Goal: Complete application form

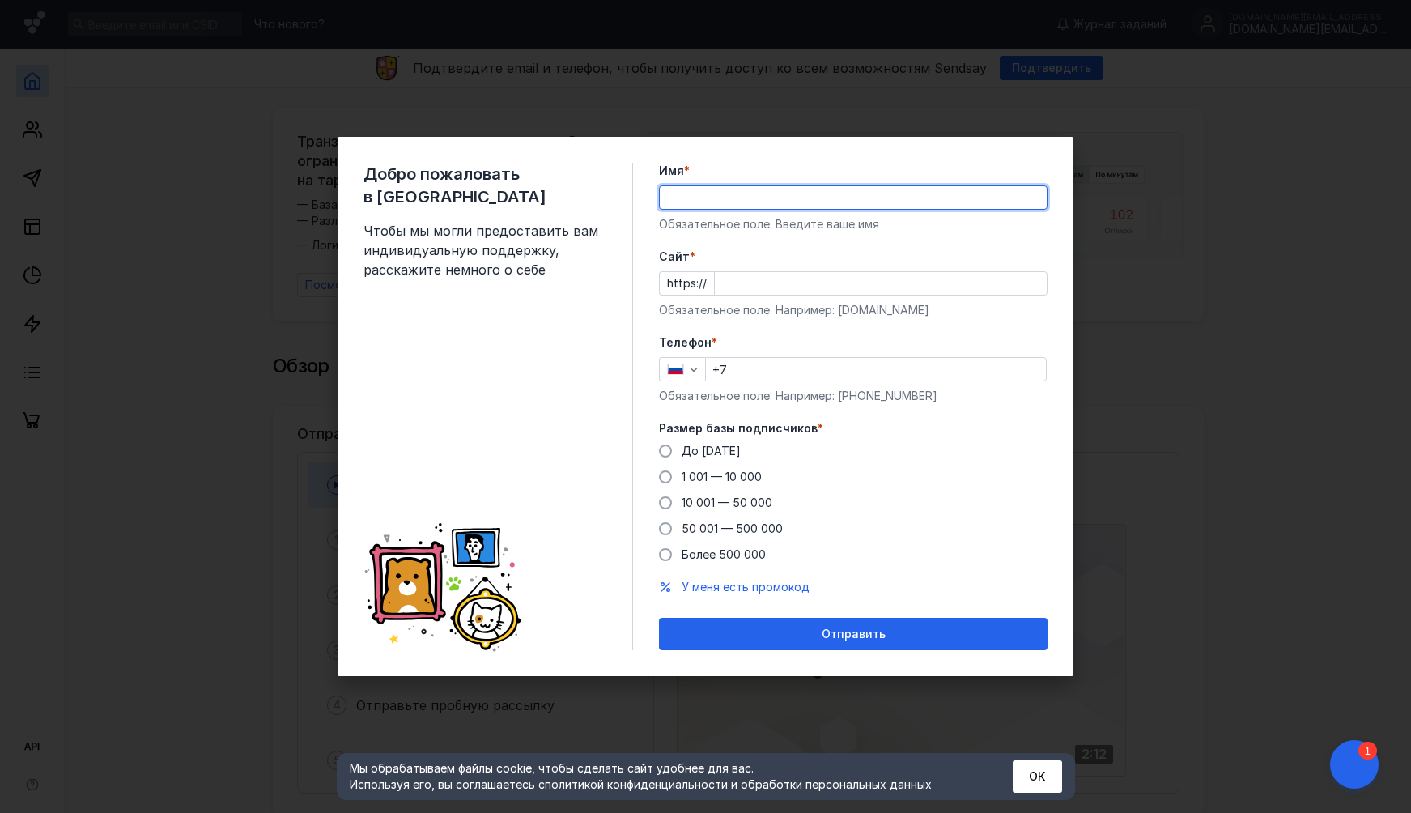
type input "[PERSON_NAME]"
click at [763, 287] on input "Cайт *" at bounding box center [881, 283] width 332 height 23
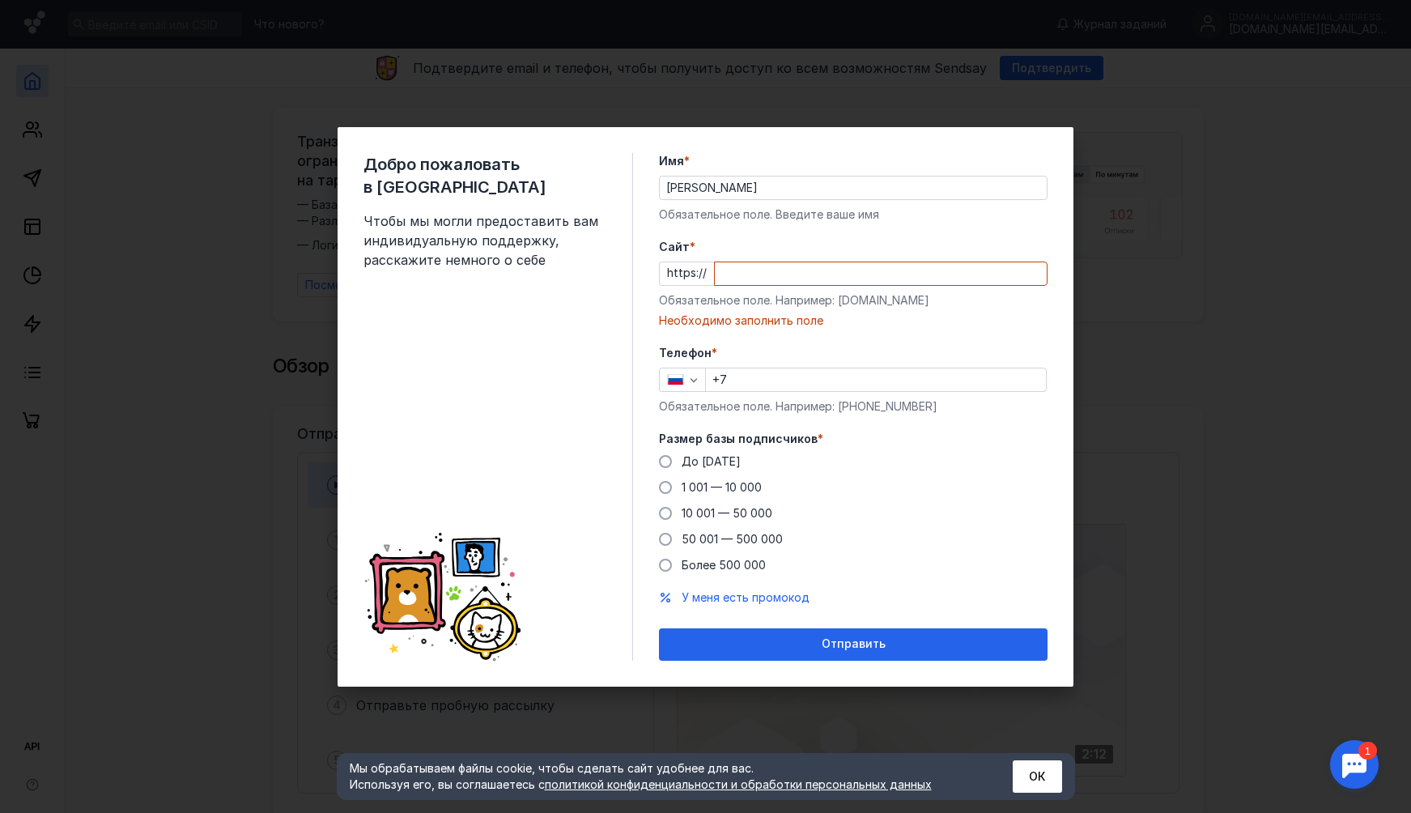
click at [762, 317] on div "Cайт * https:// Обязательное поле. Например: [DOMAIN_NAME] Необходимо заполнить…" at bounding box center [853, 284] width 389 height 90
click at [1112, 291] on div "Добро пожаловать в Sendsay Чтобы мы могли предоставить вам индивидуальную подде…" at bounding box center [705, 406] width 1411 height 813
click at [1047, 776] on button "ОК" at bounding box center [1037, 776] width 49 height 32
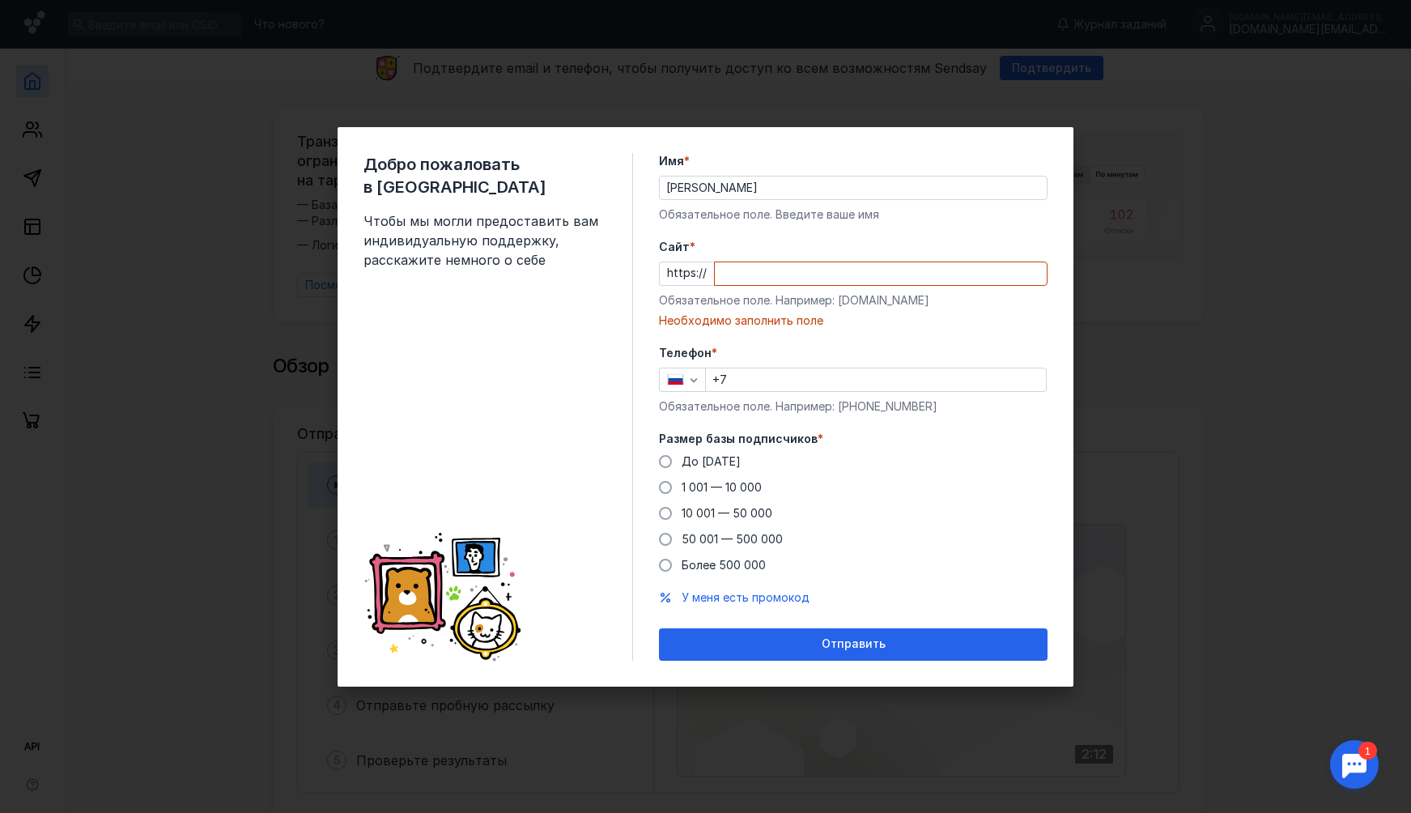
click at [1094, 526] on div "Добро пожаловать в Sendsay Чтобы мы могли предоставить вам индивидуальную подде…" at bounding box center [705, 406] width 1411 height 813
click at [804, 264] on input "Cайт *" at bounding box center [881, 273] width 332 height 23
type input "y"
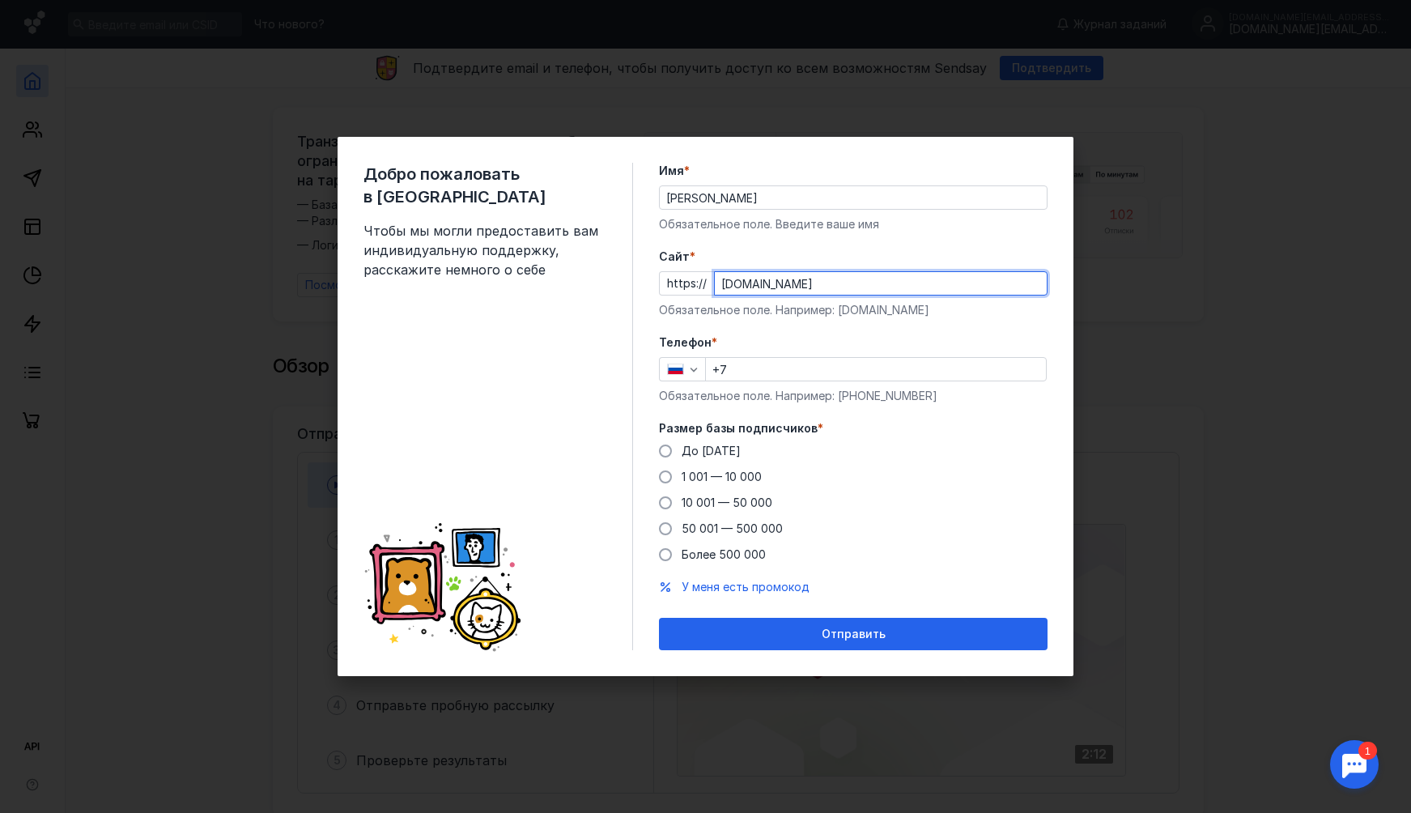
type input "[DOMAIN_NAME]"
click at [852, 342] on label "Телефон *" at bounding box center [853, 342] width 389 height 16
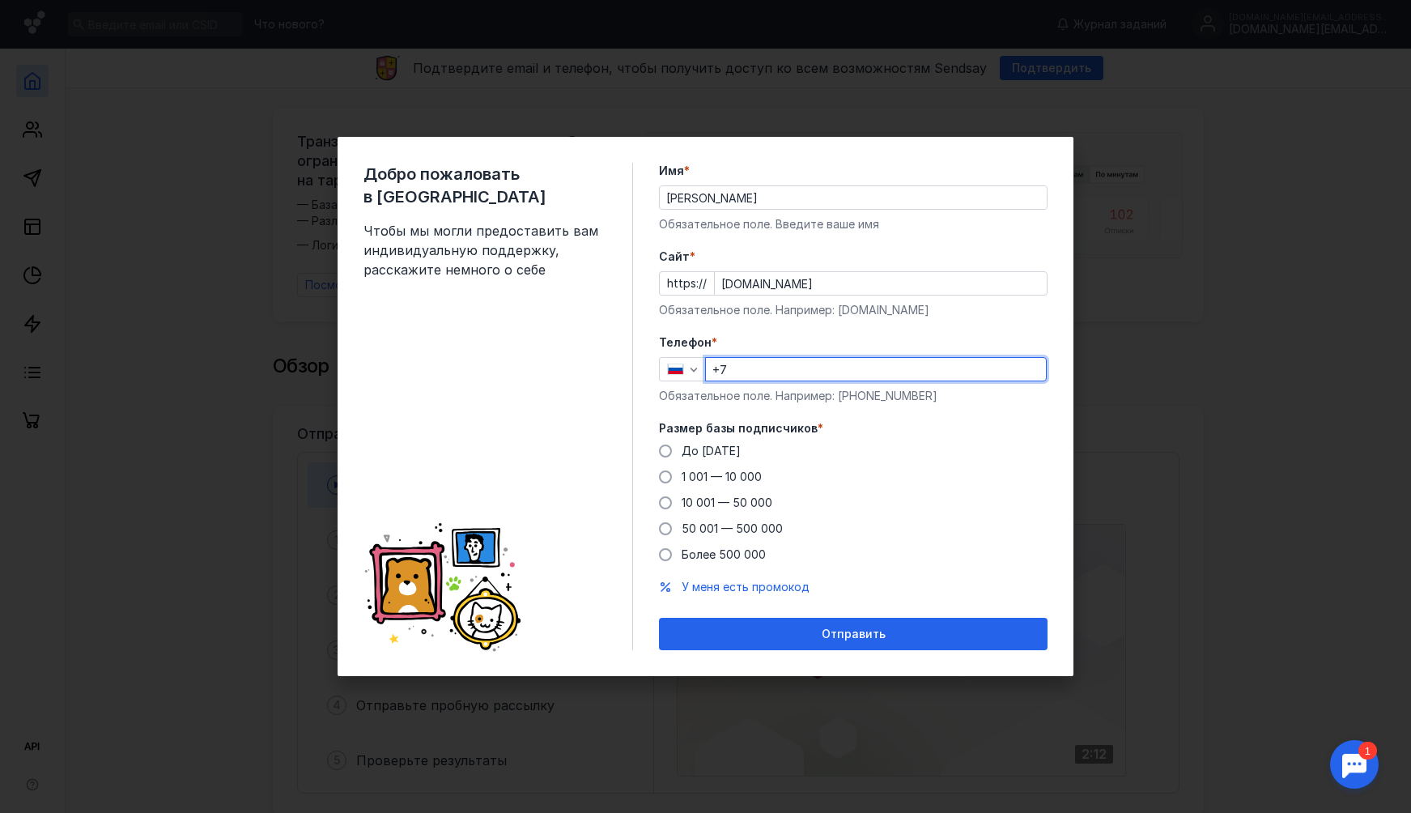
click at [809, 368] on input "+7" at bounding box center [876, 369] width 340 height 23
type input "[PHONE_NUMBER]"
click at [886, 478] on div "До [DATE] 1 001 — 10 000 10 001 — 50 000 50 001 — 500 000 Более 500 000" at bounding box center [853, 503] width 389 height 120
click at [707, 451] on span "До [DATE]" at bounding box center [711, 451] width 59 height 14
click at [0, 0] on input "До [DATE]" at bounding box center [0, 0] width 0 height 0
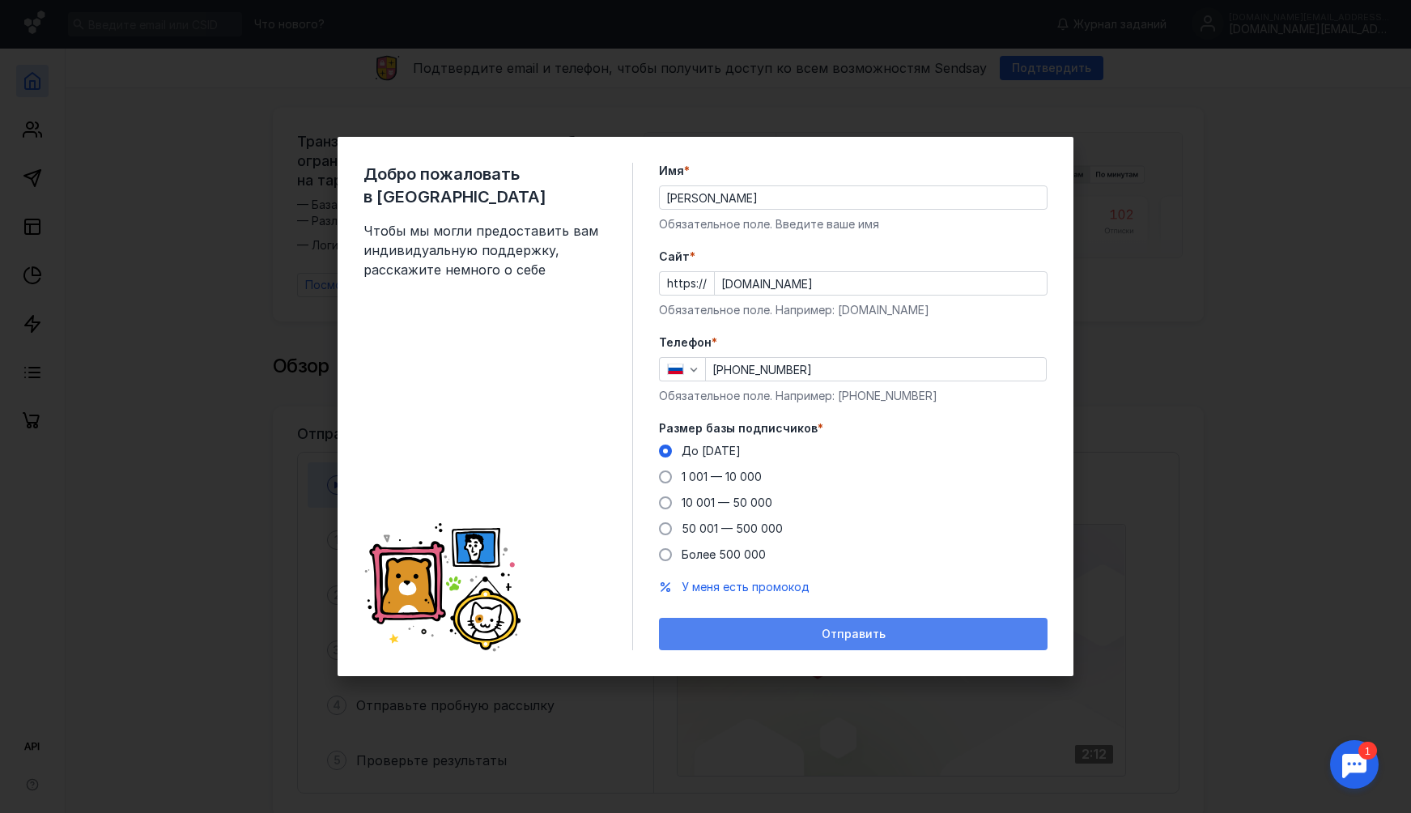
click at [722, 630] on div "Отправить" at bounding box center [853, 634] width 372 height 14
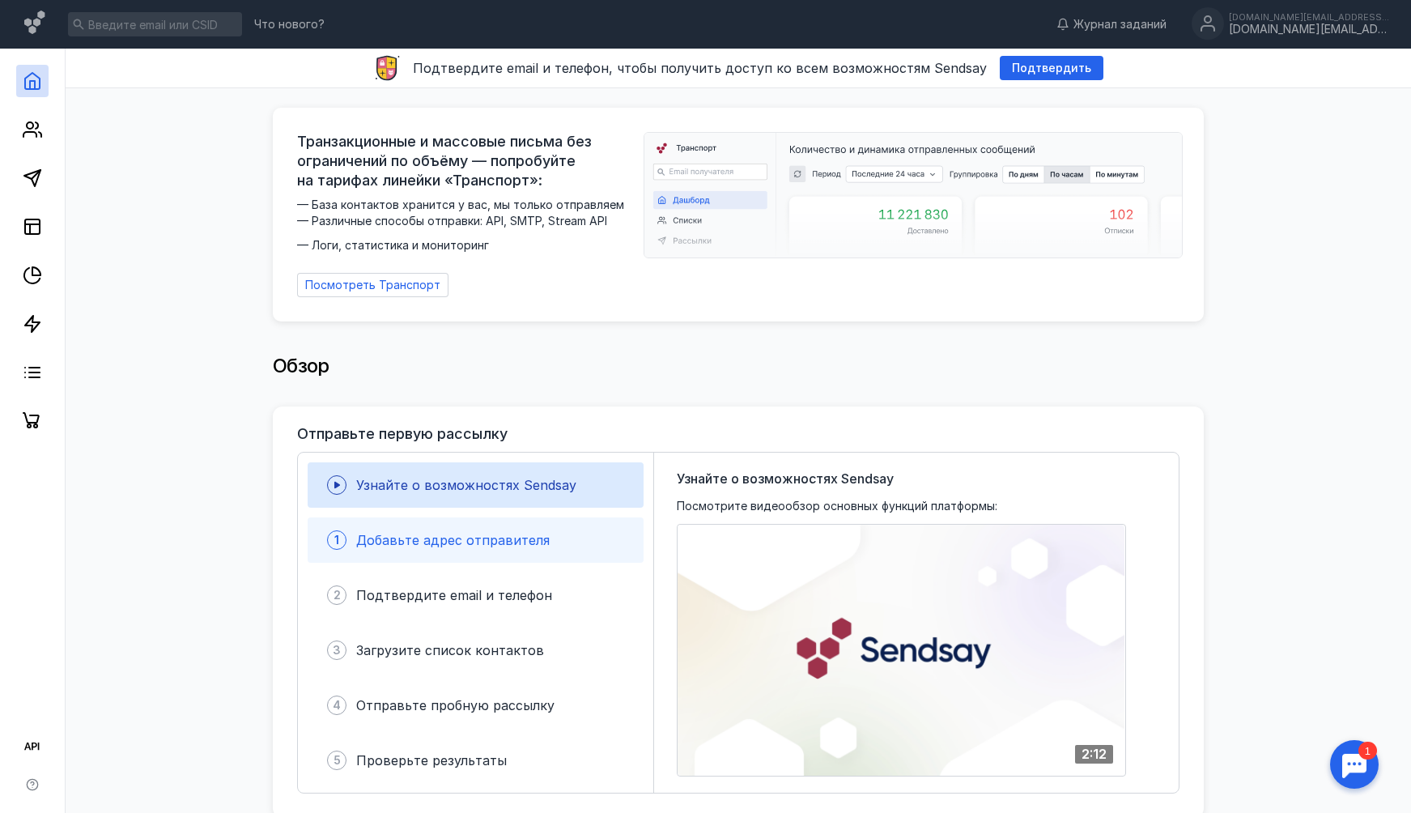
click at [436, 534] on span "Добавьте адрес отправителя" at bounding box center [452, 540] width 193 height 16
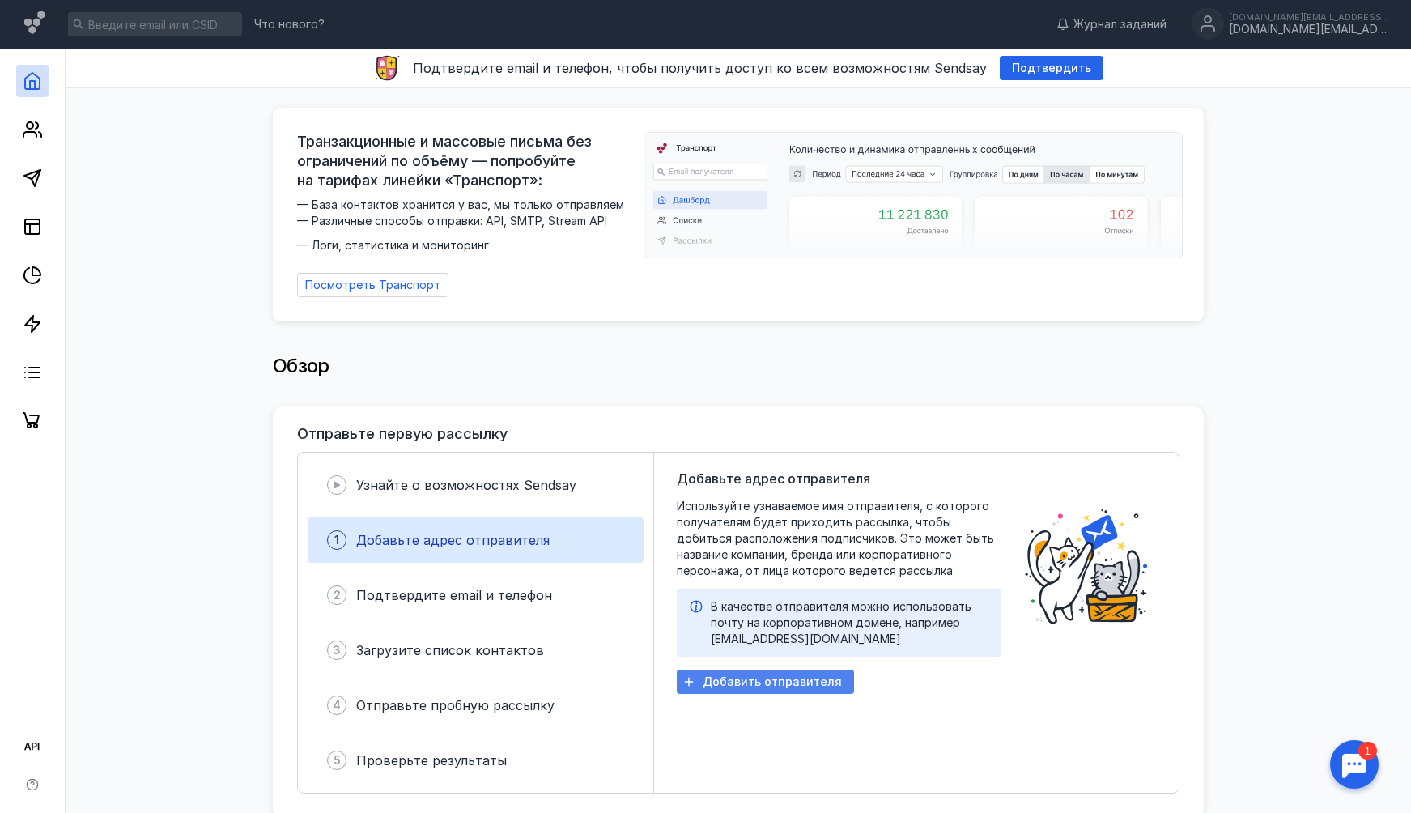
click at [708, 675] on span "Добавить отправителя" at bounding box center [772, 682] width 139 height 14
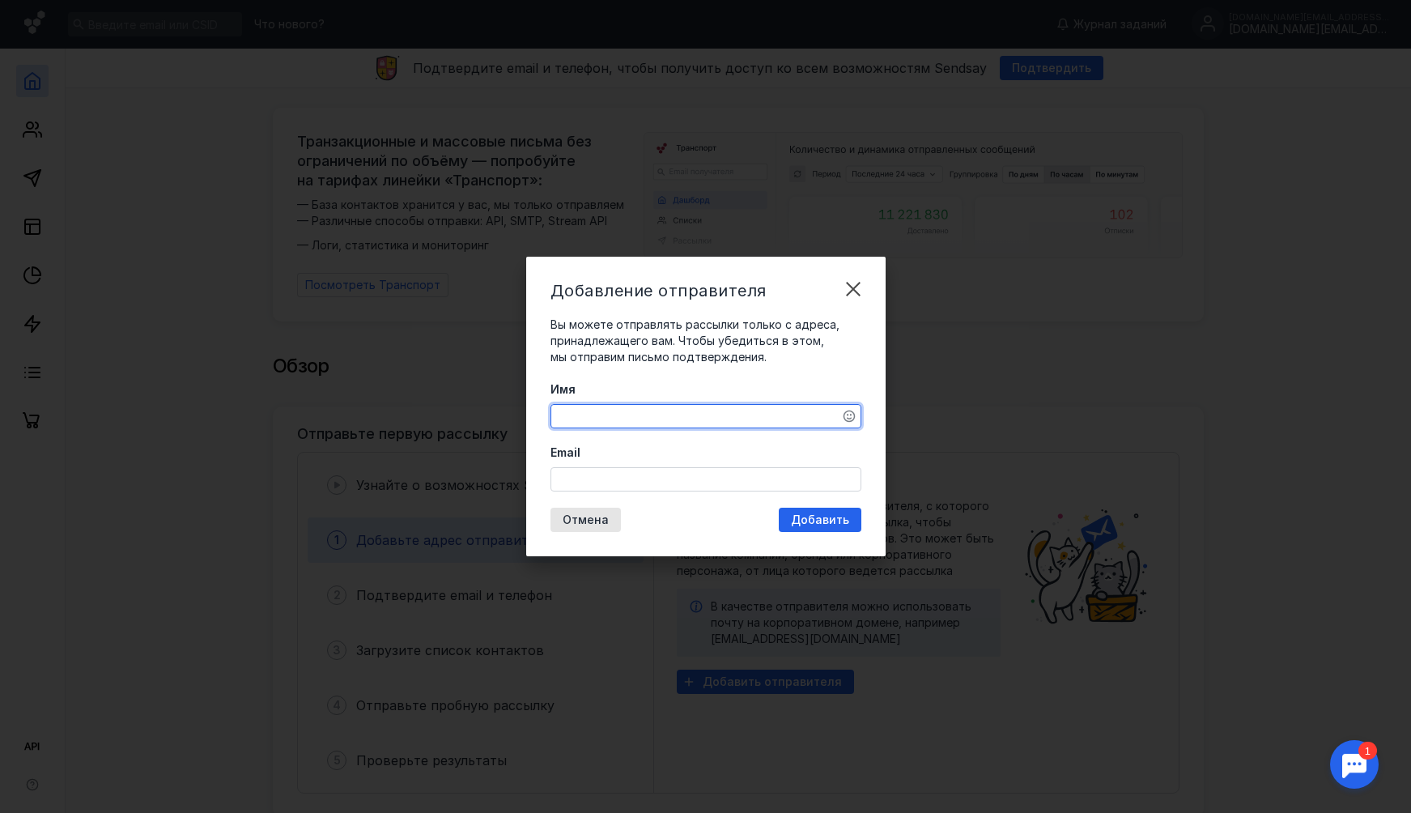
click at [661, 415] on textarea "Имя" at bounding box center [705, 416] width 309 height 23
drag, startPoint x: 648, startPoint y: 419, endPoint x: 511, endPoint y: 418, distance: 136.8
click at [511, 419] on div "Добавление отправителя Вы можете отправлять рассылки только с адреса, принадлеж…" at bounding box center [705, 406] width 1411 height 813
type textarea "DockMap"
click at [595, 479] on input "Email" at bounding box center [705, 479] width 309 height 23
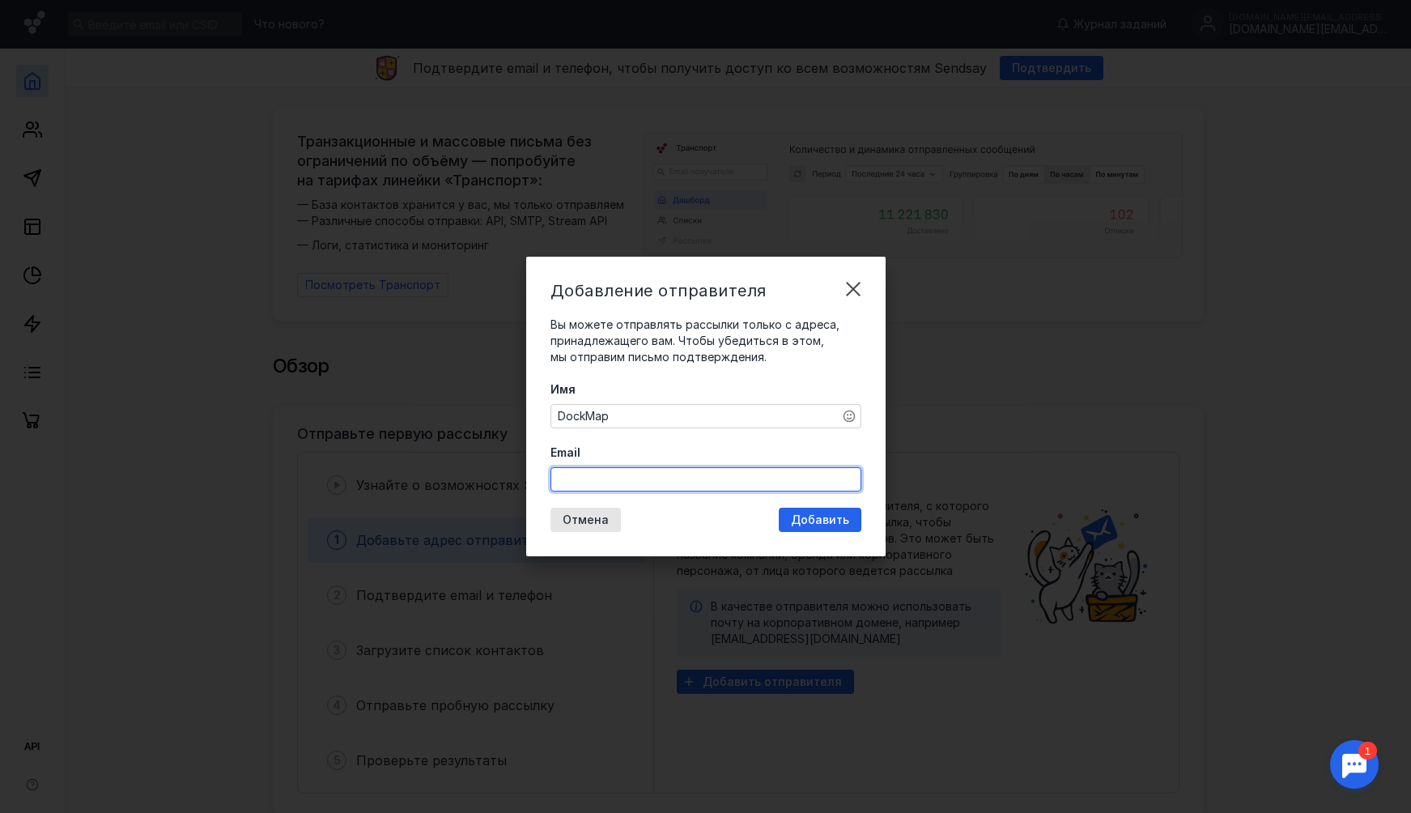
paste input "[DOMAIN_NAME][EMAIL_ADDRESS][DOMAIN_NAME]"
click at [827, 518] on div "Добавление отправителя Вы можете отправлять рассылки только с адреса, принадлеж…" at bounding box center [705, 407] width 359 height 300
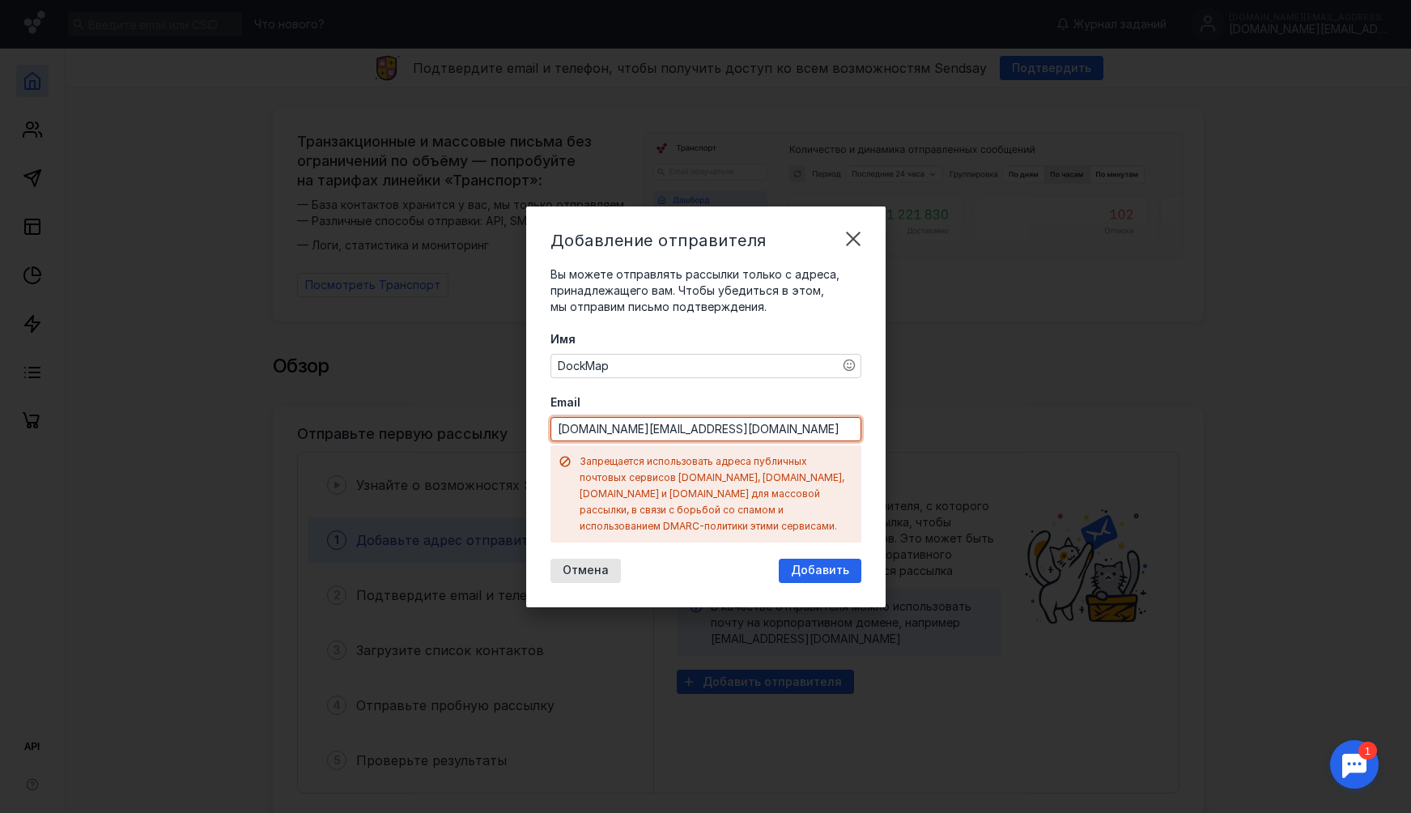
click at [666, 440] on input "[DOMAIN_NAME][EMAIL_ADDRESS][DOMAIN_NAME]" at bounding box center [705, 429] width 309 height 23
paste input "[EMAIL_ADDRESS]"
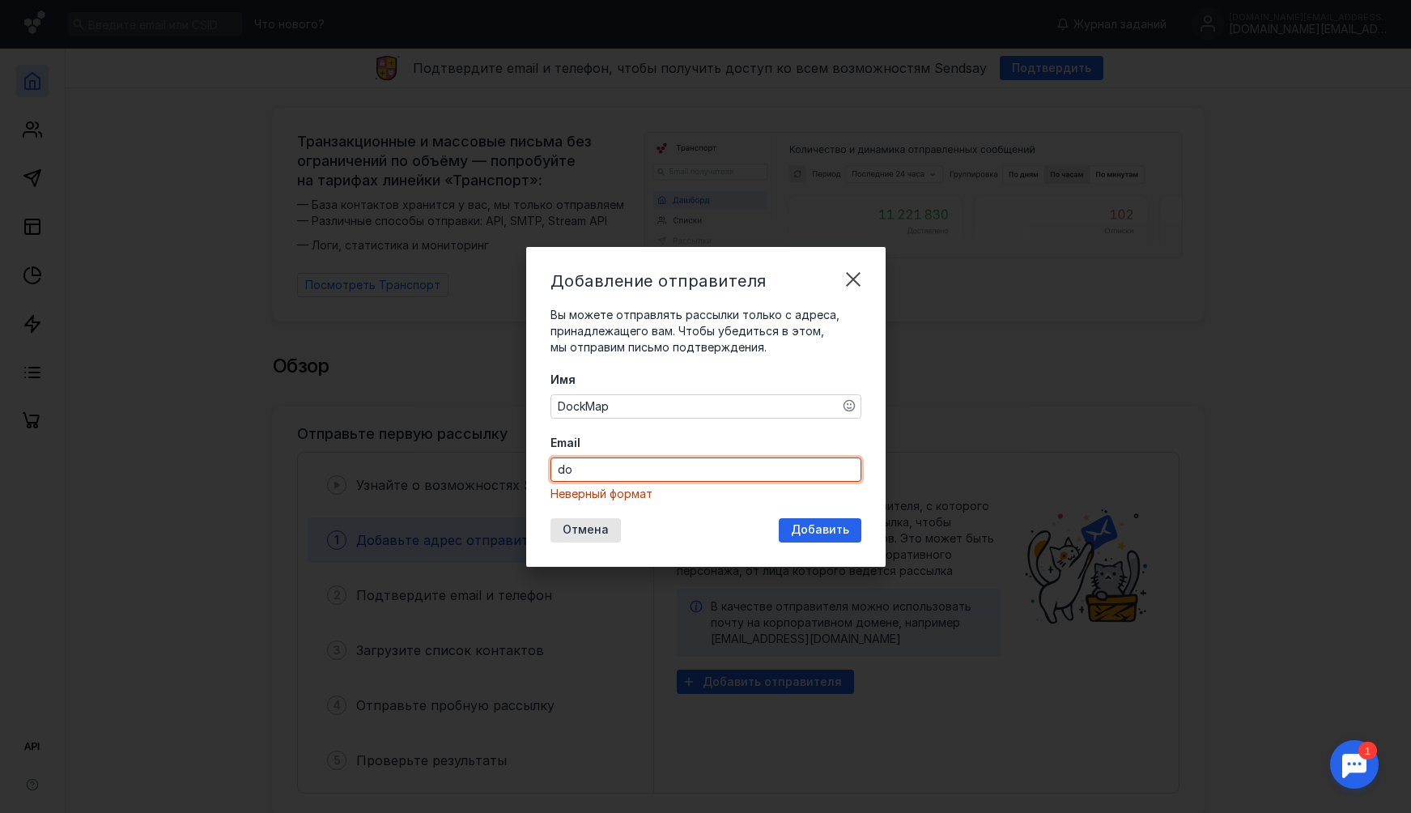
type input "d"
click at [684, 421] on div "Имя DockMap Email Необходимо заполнить поле" at bounding box center [705, 437] width 311 height 130
click at [653, 460] on input "Email" at bounding box center [705, 469] width 309 height 23
paste input "[EMAIL_ADDRESS][DOMAIN_NAME]"
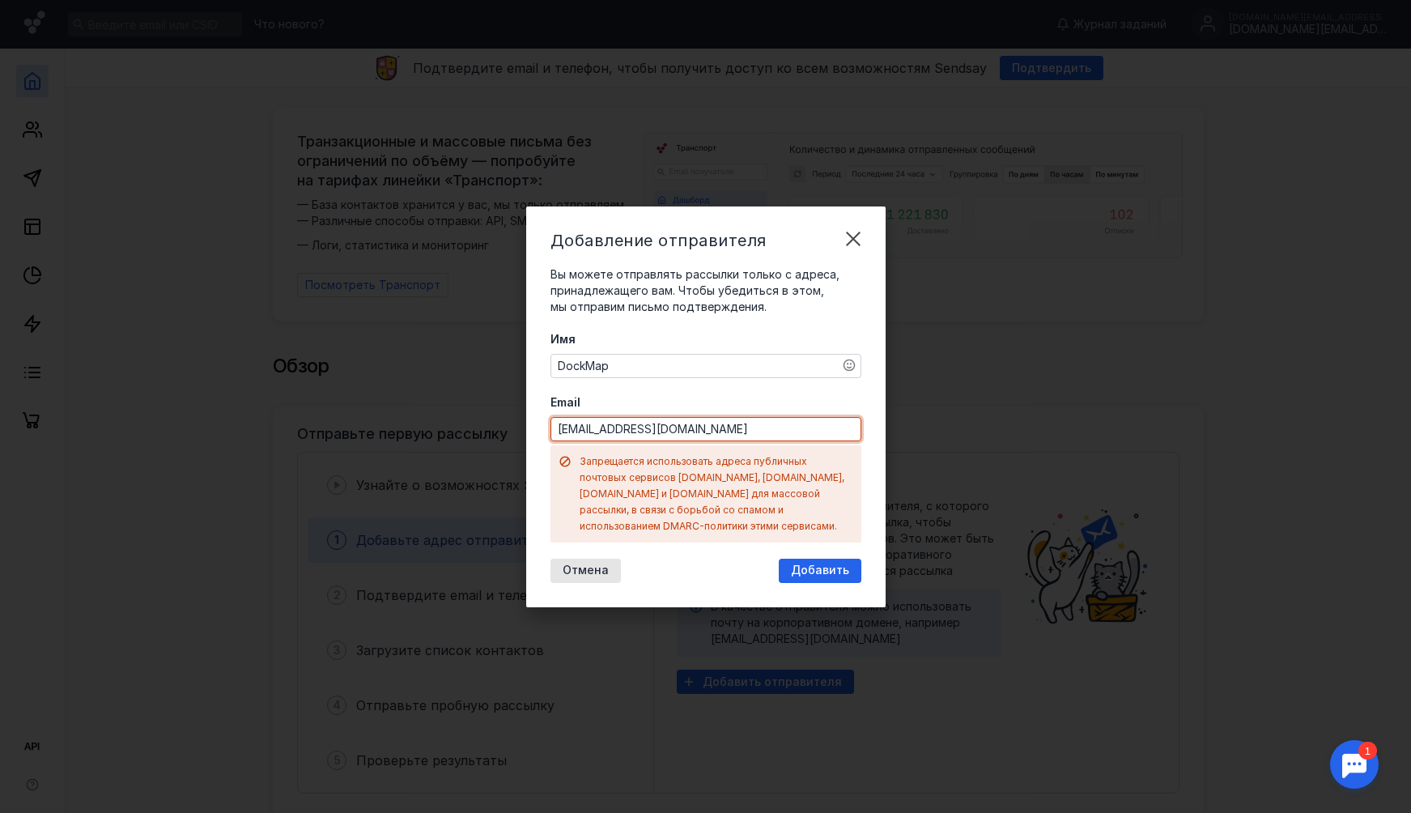
type input "[EMAIL_ADDRESS][DOMAIN_NAME]"
drag, startPoint x: 711, startPoint y: 481, endPoint x: 665, endPoint y: 479, distance: 46.2
click at [665, 479] on div "Запрещается использовать адреса публичных почтовых сервисов [DOMAIN_NAME], [DOM…" at bounding box center [717, 493] width 274 height 81
click at [802, 393] on div "Имя DockMap Email [EMAIL_ADDRESS][DOMAIN_NAME] Запрещается использовать адреса …" at bounding box center [705, 436] width 311 height 211
drag, startPoint x: 590, startPoint y: 465, endPoint x: 662, endPoint y: 466, distance: 72.0
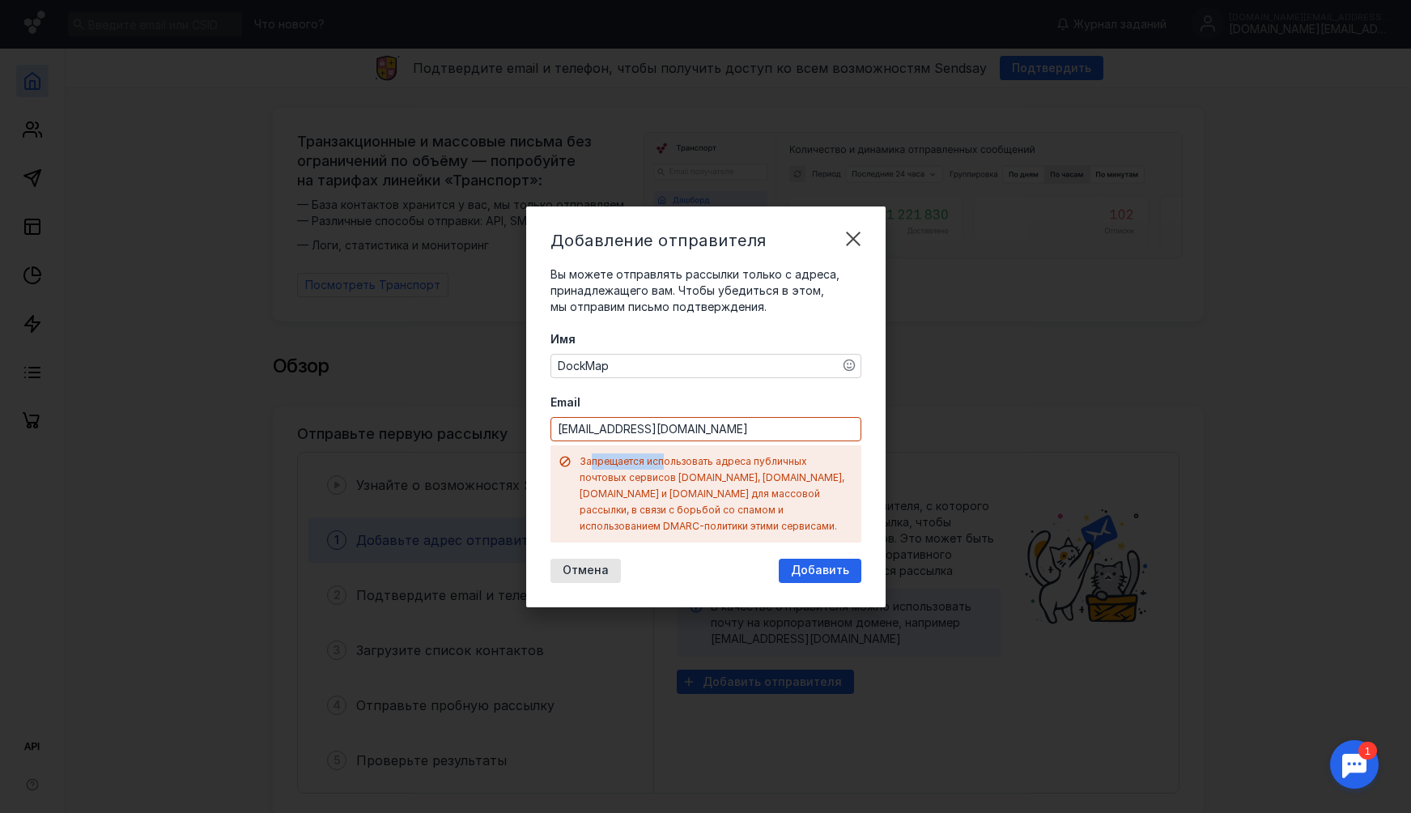
click at [662, 467] on div "Запрещается использовать адреса публичных почтовых сервисов [DOMAIN_NAME], [DOM…" at bounding box center [717, 493] width 274 height 81
click at [840, 410] on label "Email" at bounding box center [705, 402] width 311 height 16
click at [840, 418] on input "[EMAIL_ADDRESS][DOMAIN_NAME]" at bounding box center [705, 429] width 309 height 23
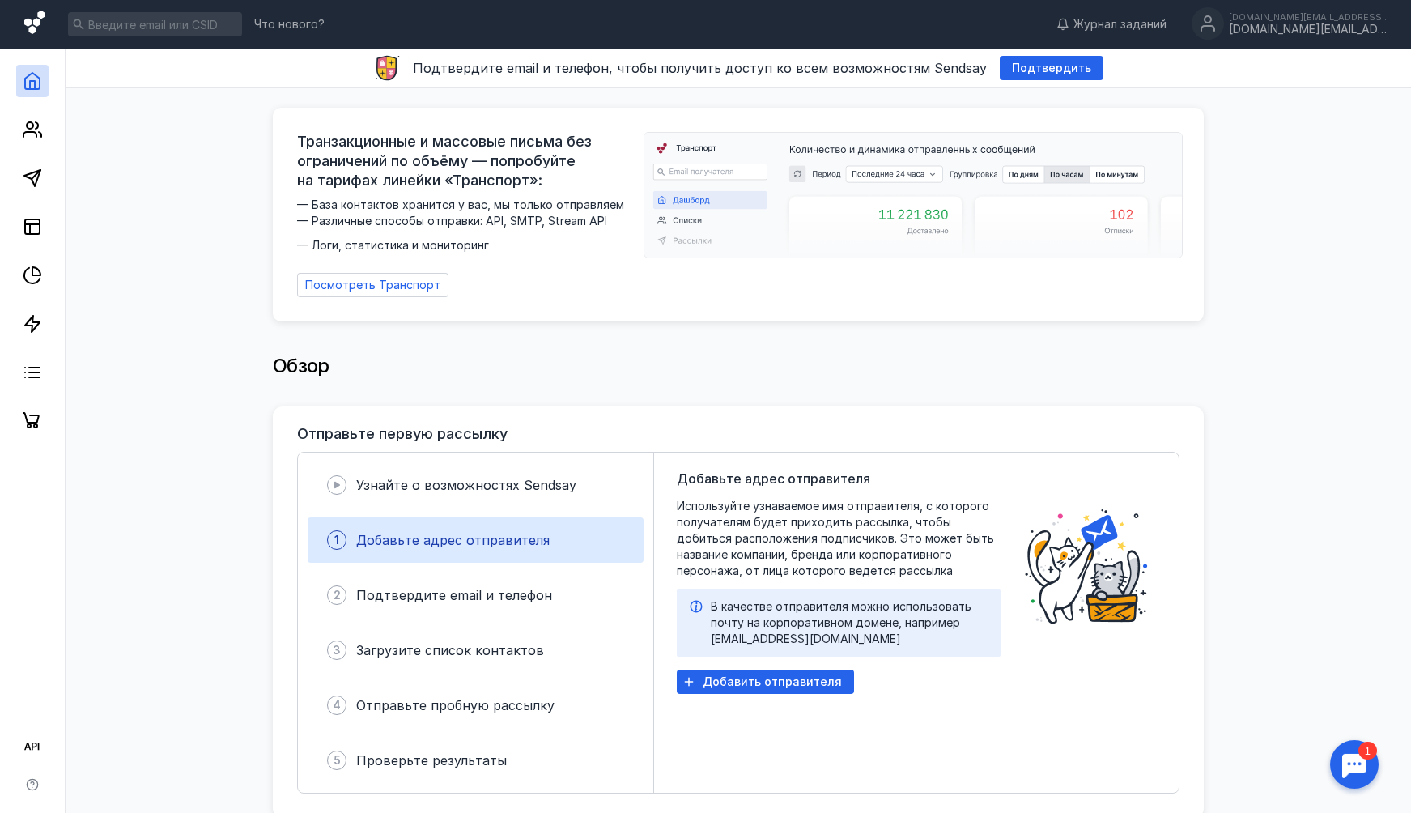
click at [40, 37] on icon at bounding box center [35, 25] width 23 height 28
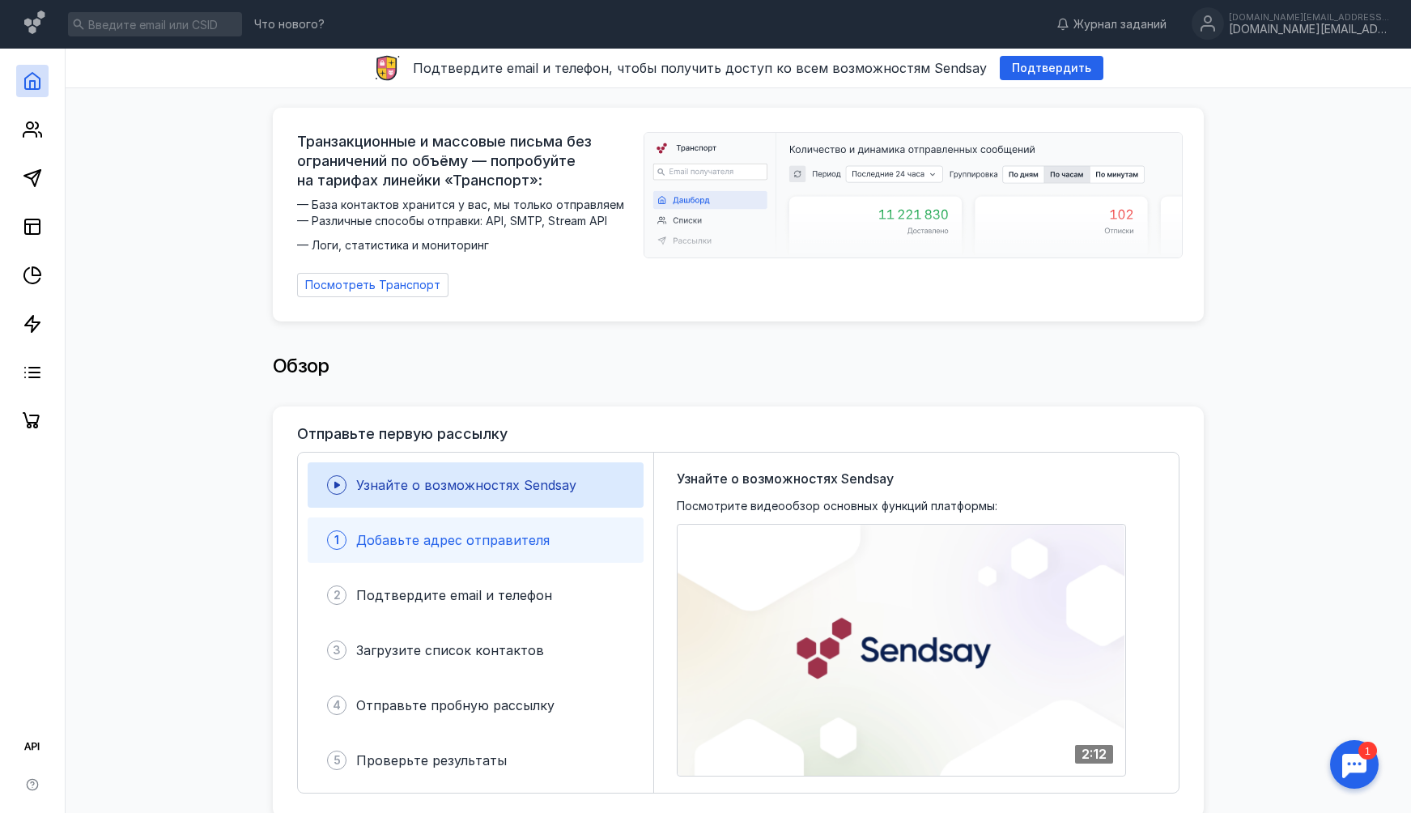
click at [464, 542] on div "1 Добавьте адрес отправителя" at bounding box center [476, 539] width 336 height 45
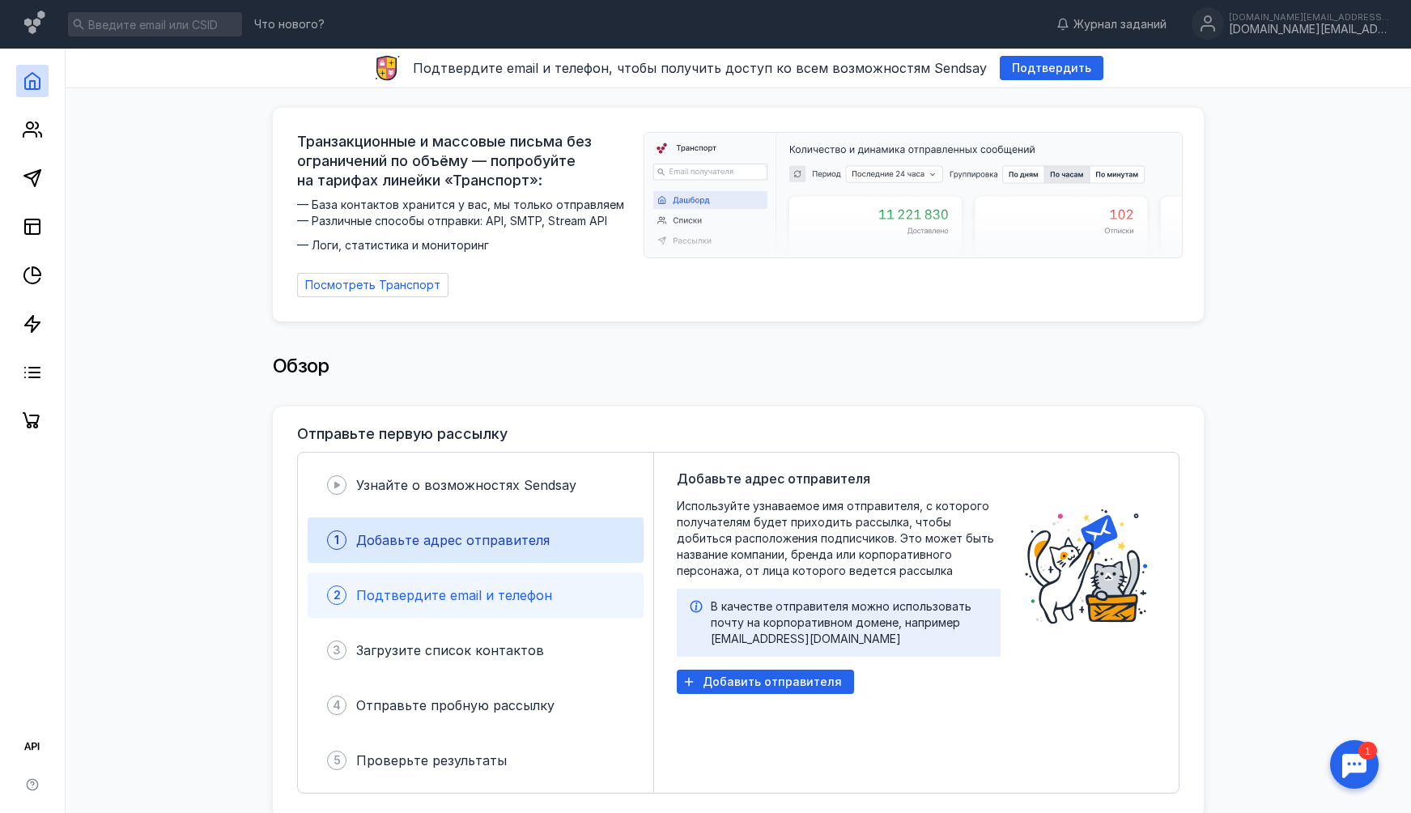
click at [453, 589] on span "Подтвердите email и телефон" at bounding box center [454, 595] width 196 height 16
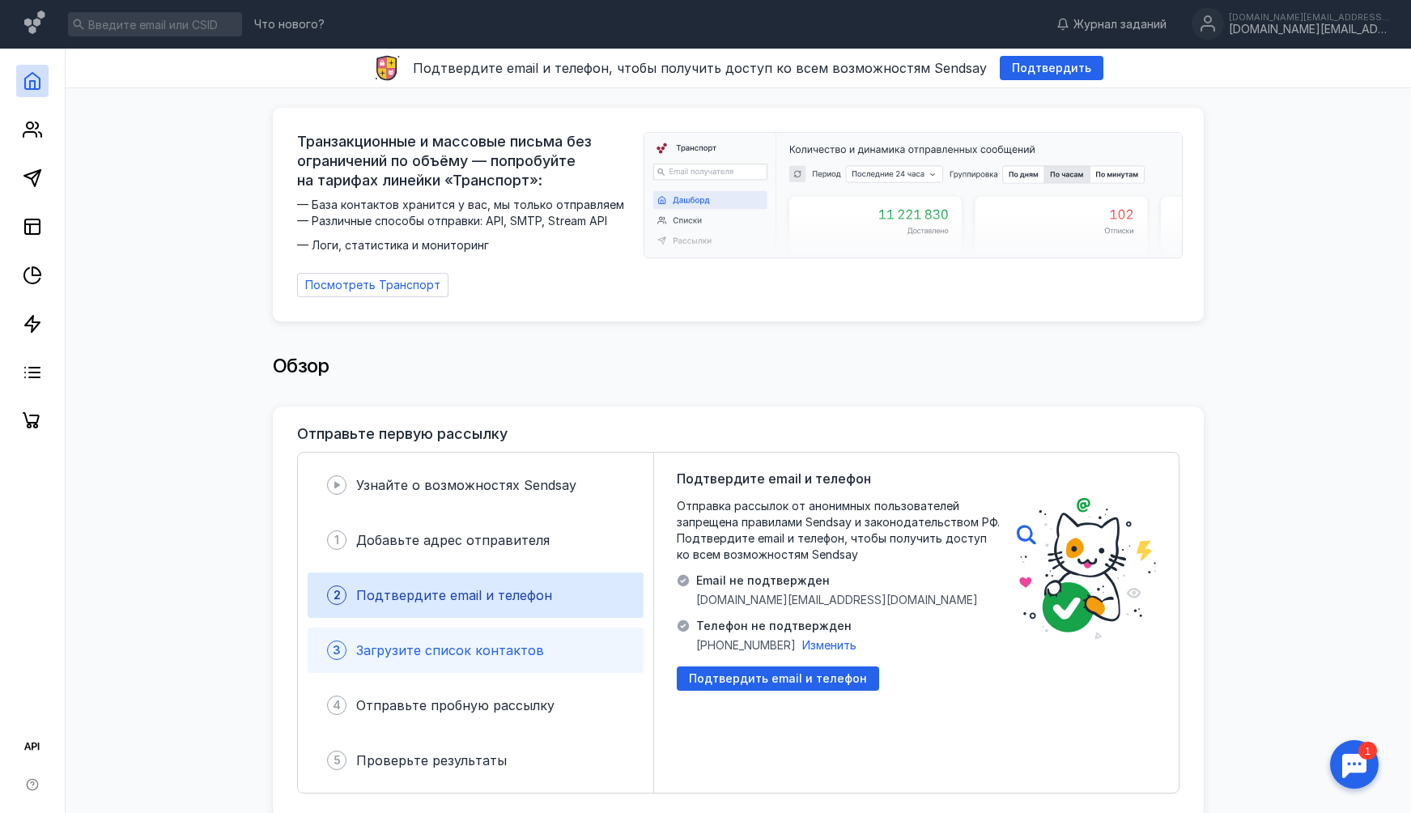
click at [440, 627] on div "3 Загрузите список контактов" at bounding box center [476, 649] width 336 height 45
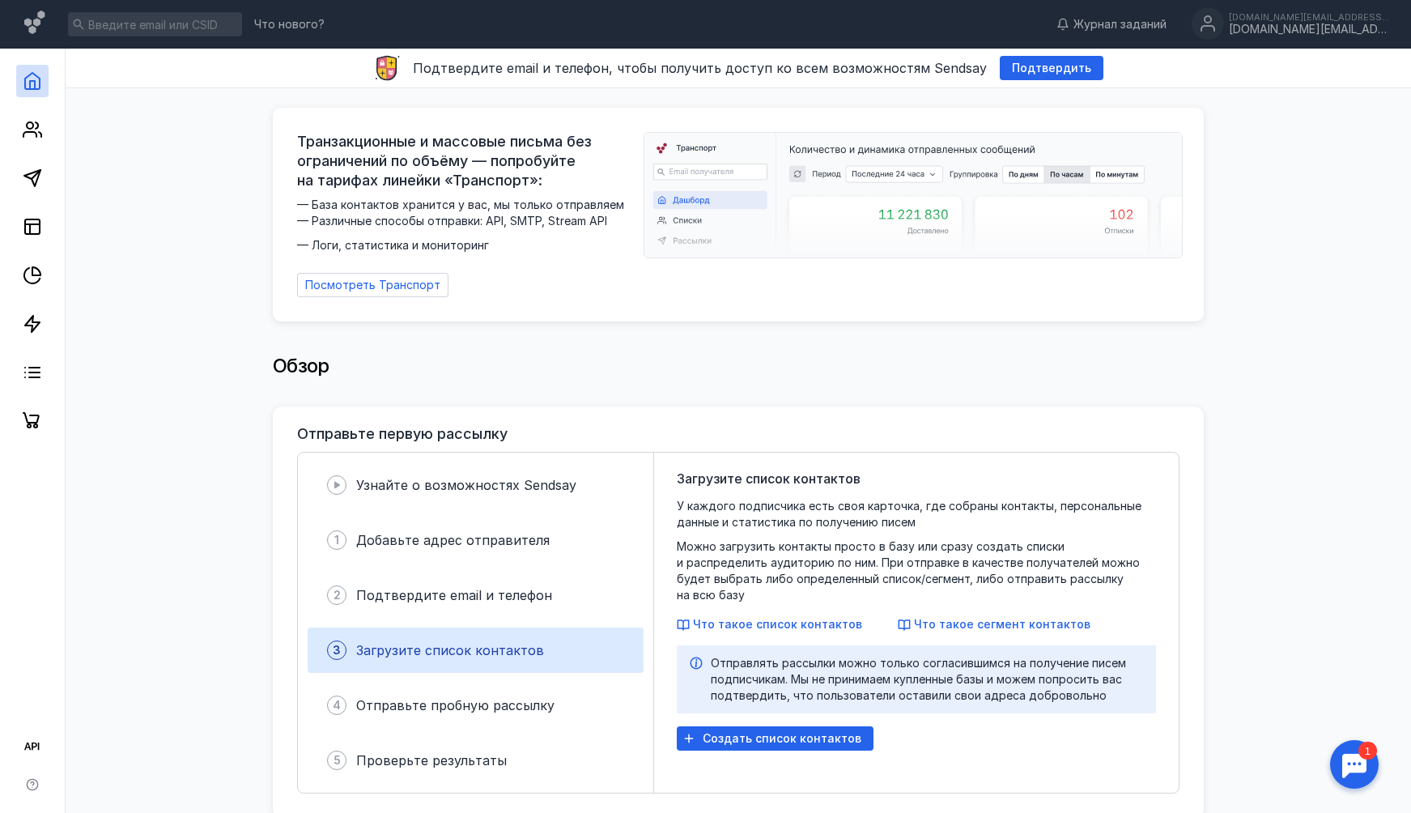
click at [32, 156] on div at bounding box center [32, 243] width 65 height 389
click at [32, 165] on link at bounding box center [32, 178] width 32 height 32
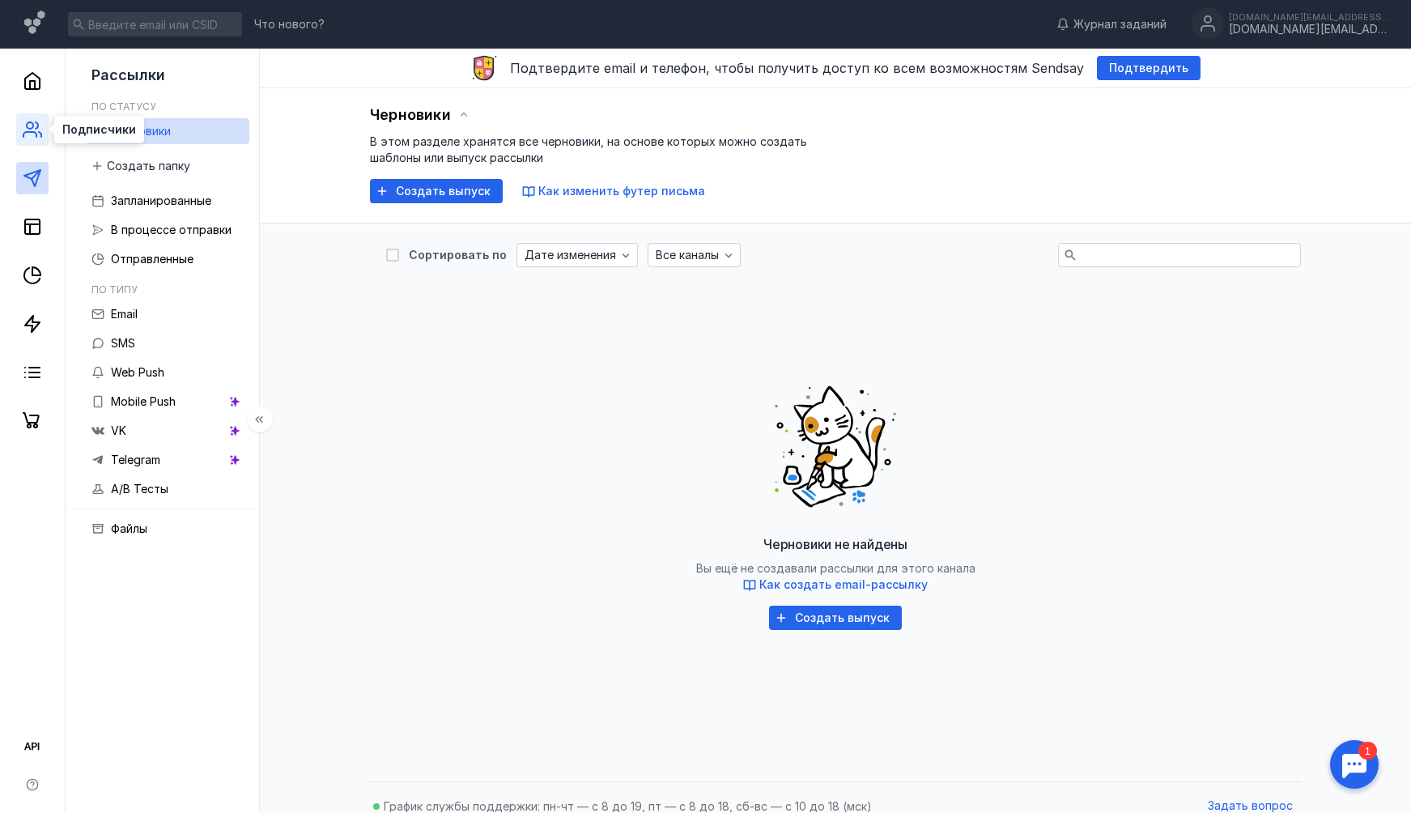
click at [36, 130] on icon at bounding box center [32, 129] width 19 height 19
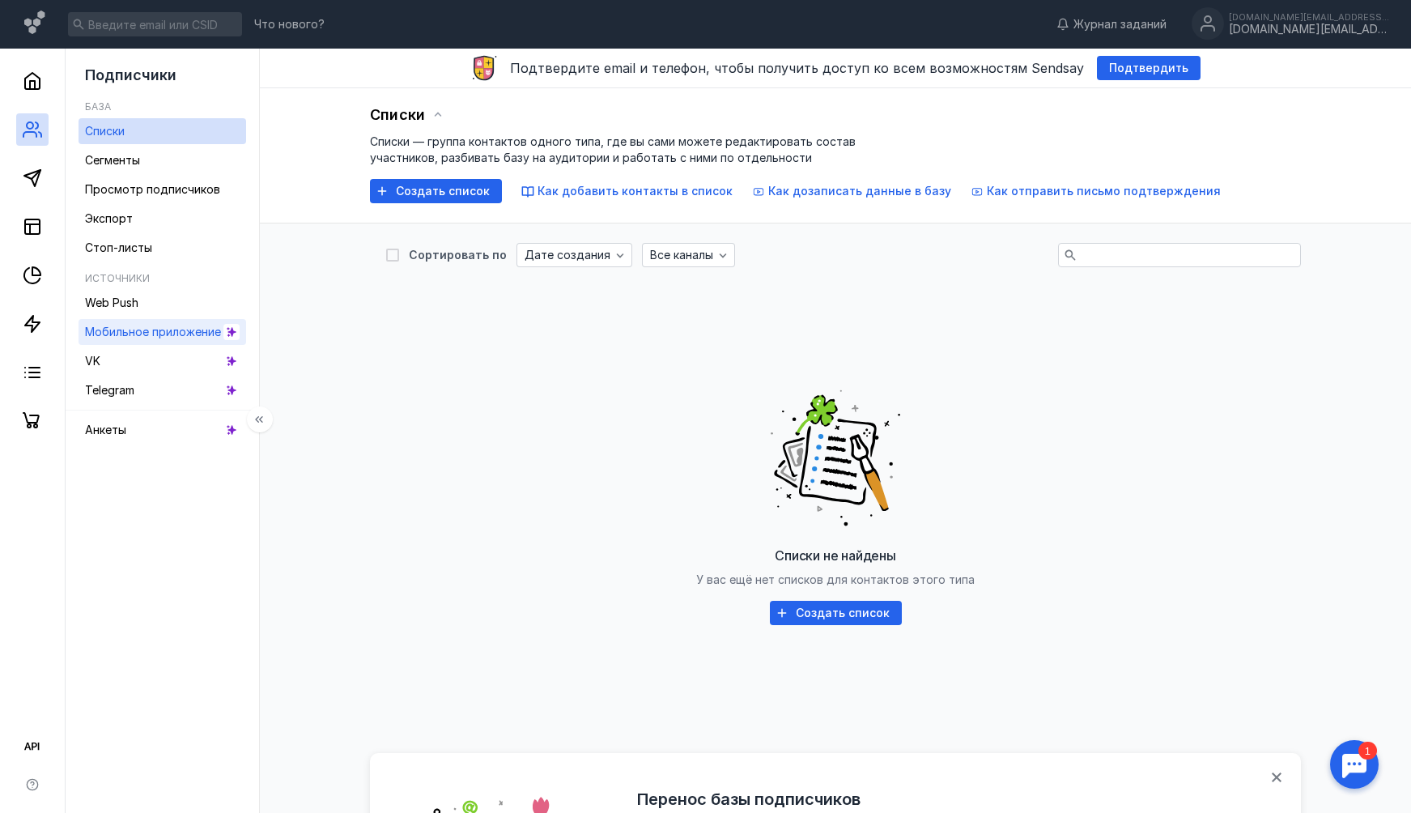
click at [167, 322] on div "Мобильное приложение" at bounding box center [153, 331] width 136 height 19
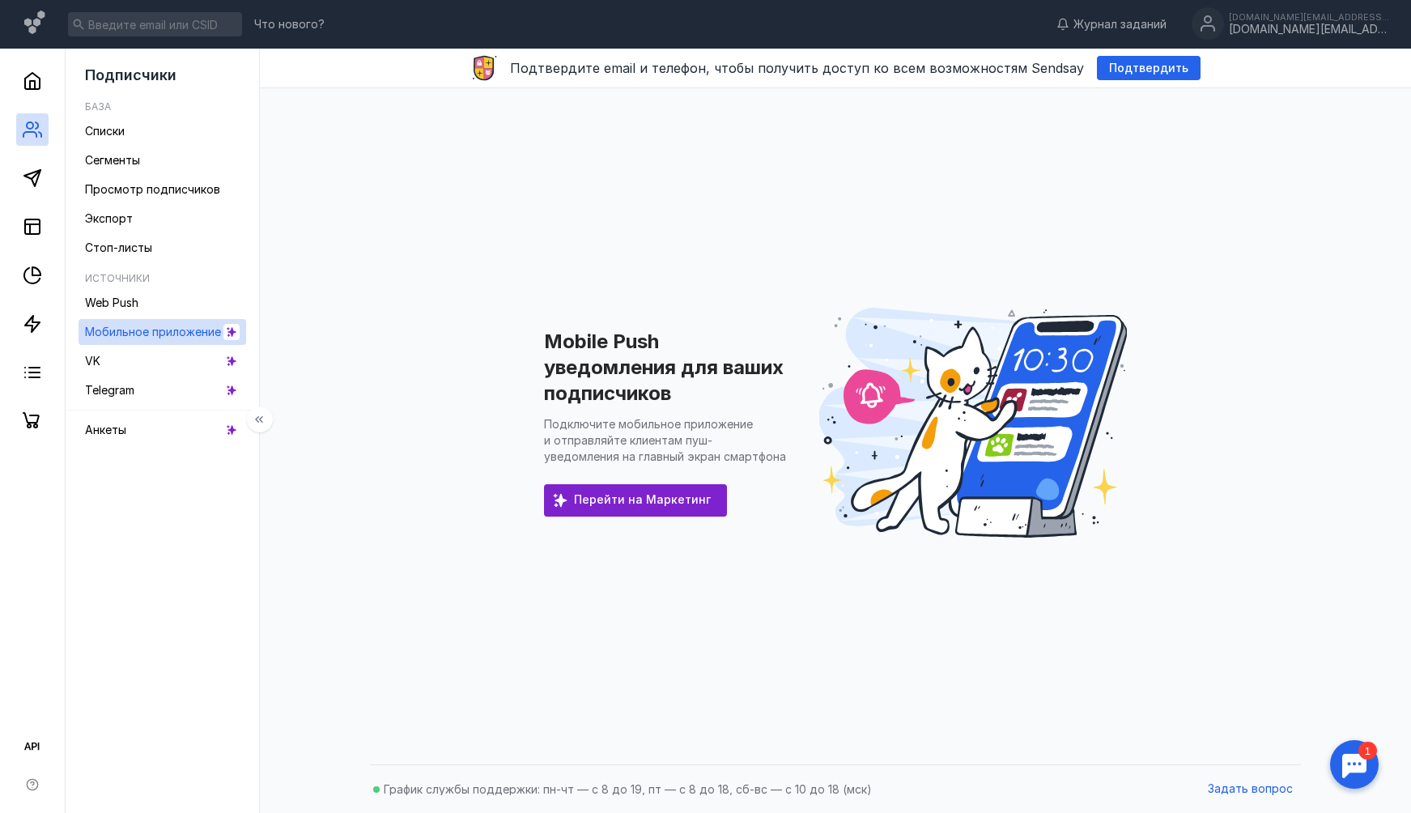
click at [21, 194] on div at bounding box center [32, 243] width 65 height 389
click at [21, 220] on link at bounding box center [32, 226] width 32 height 32
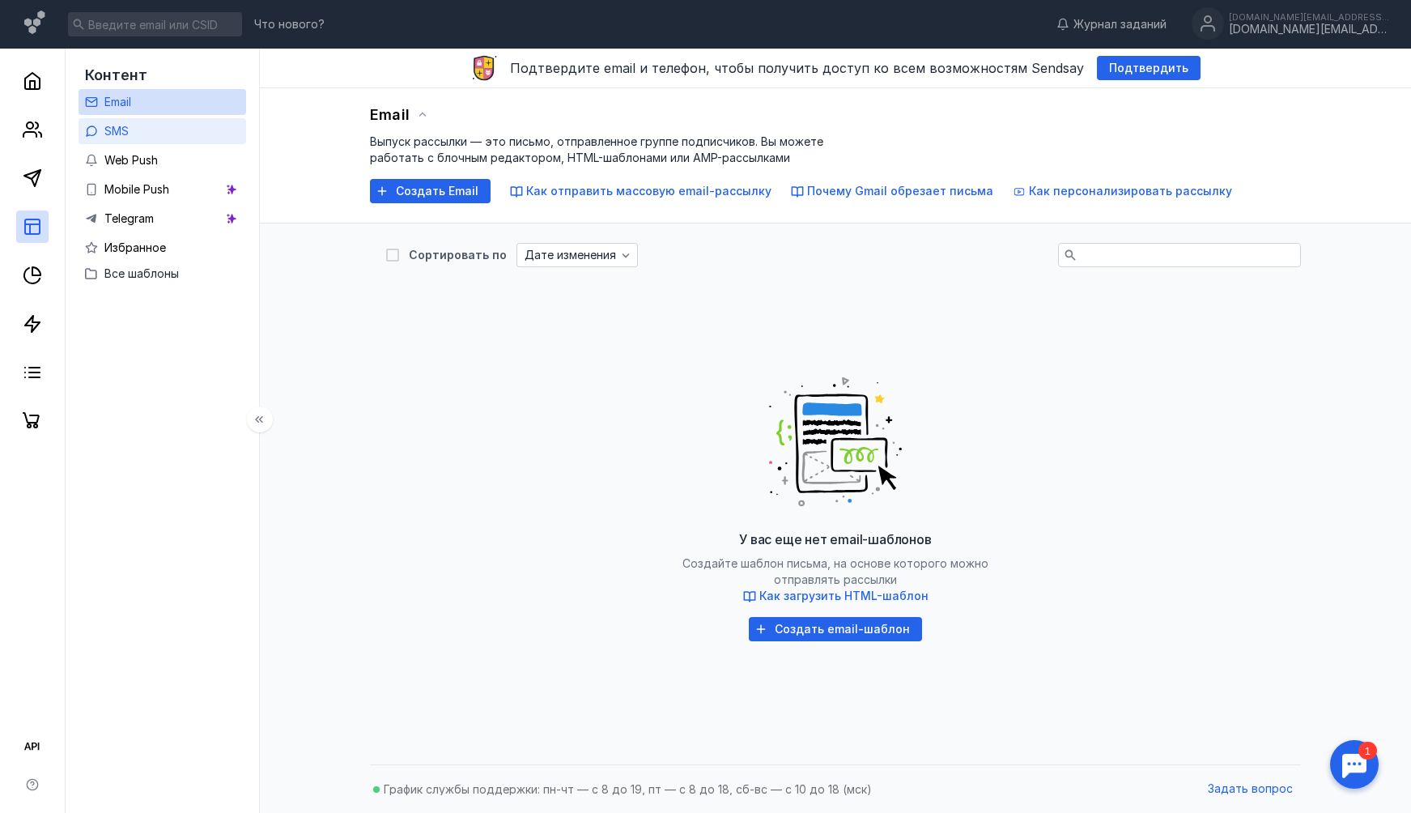
click at [98, 141] on link "SMS" at bounding box center [163, 131] width 168 height 26
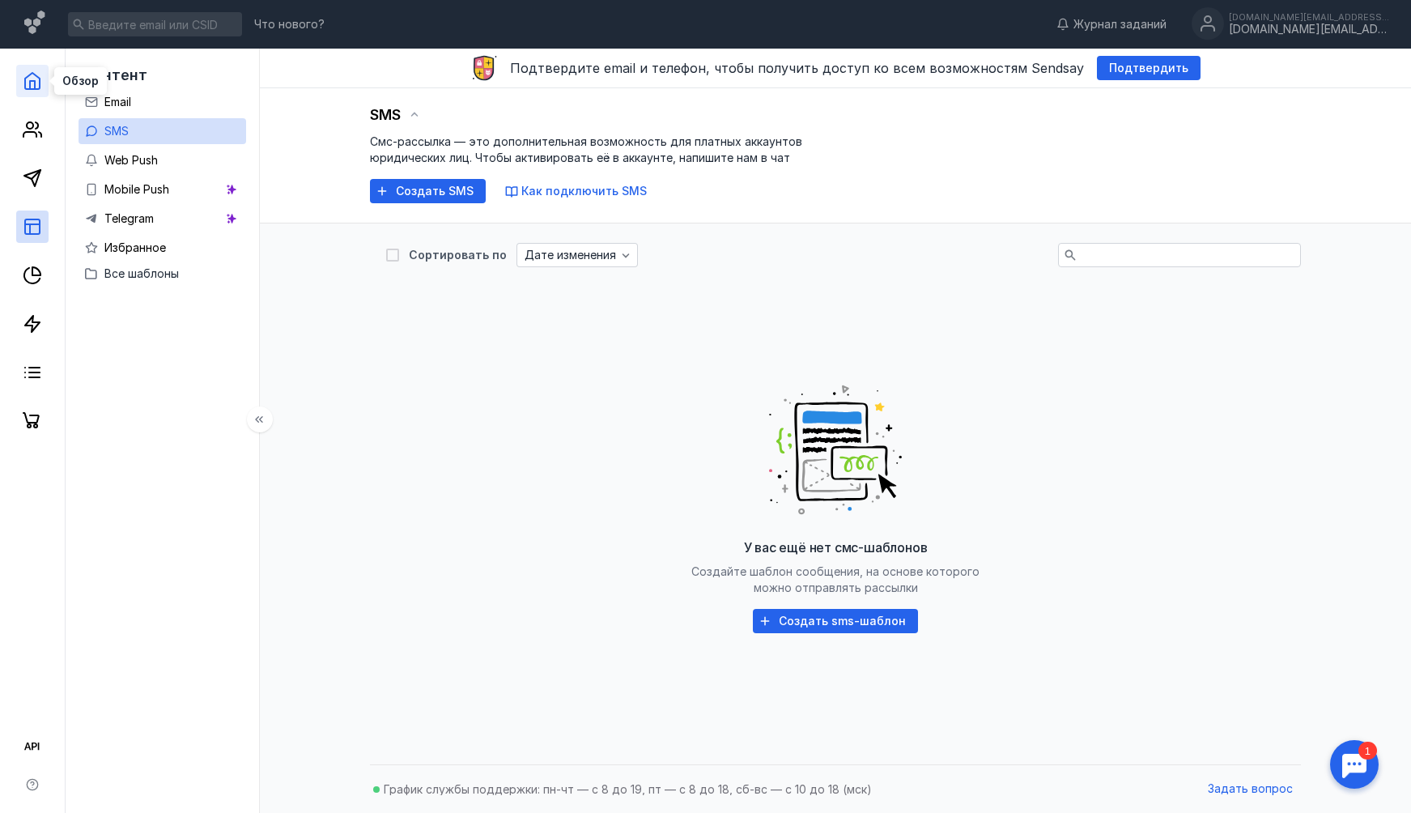
click at [32, 85] on icon at bounding box center [32, 80] width 19 height 19
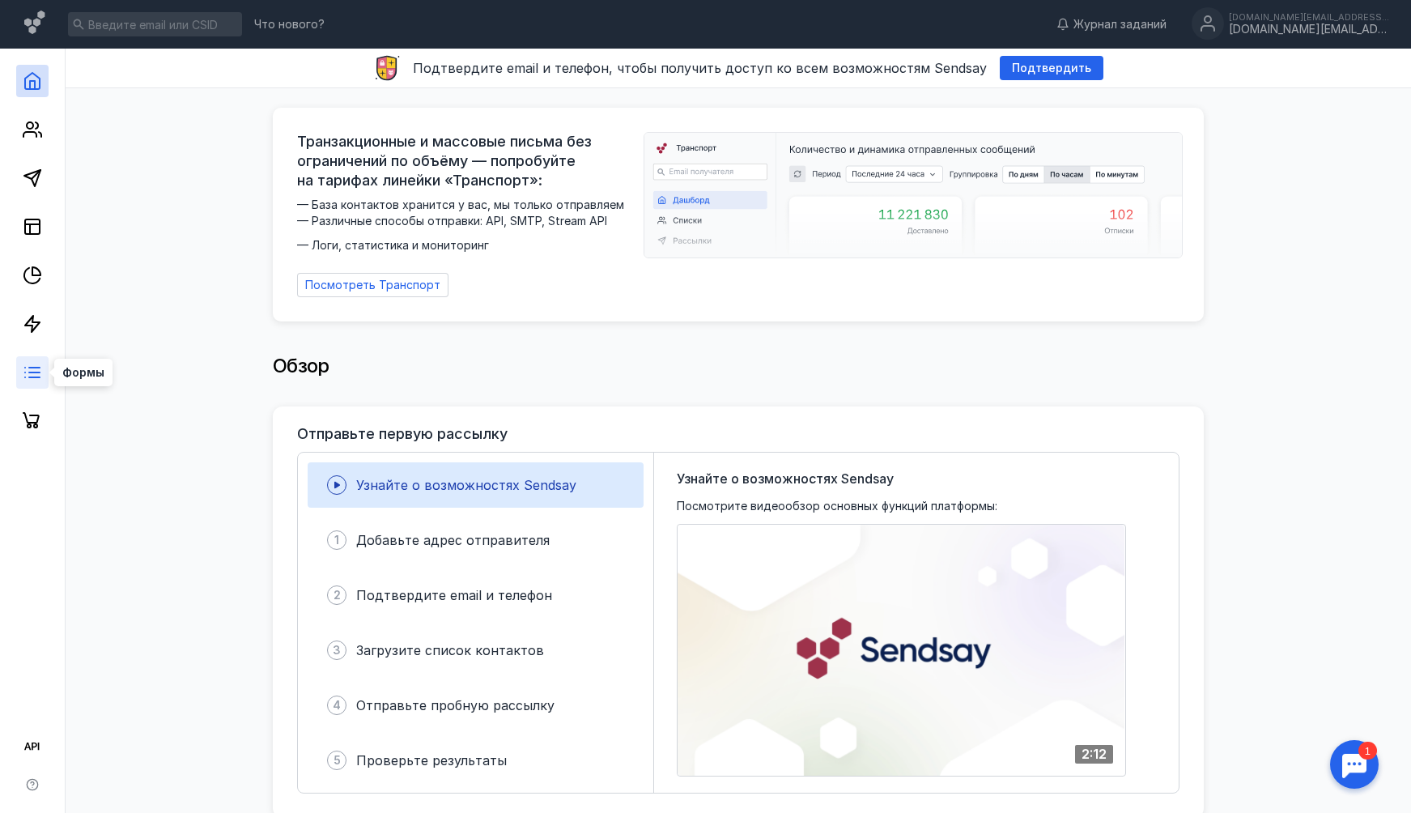
click at [36, 381] on icon at bounding box center [32, 372] width 19 height 19
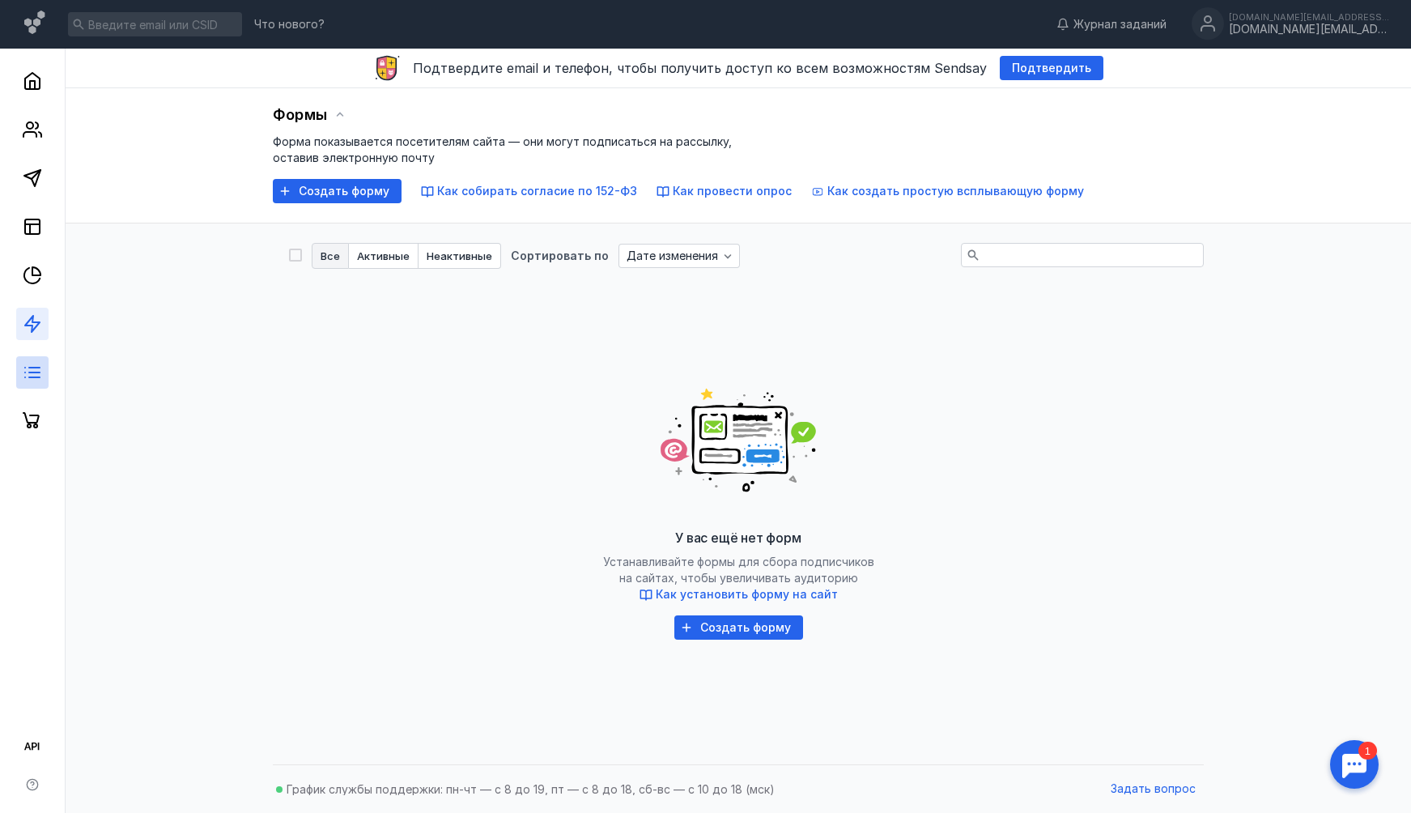
click at [40, 330] on icon at bounding box center [32, 323] width 19 height 19
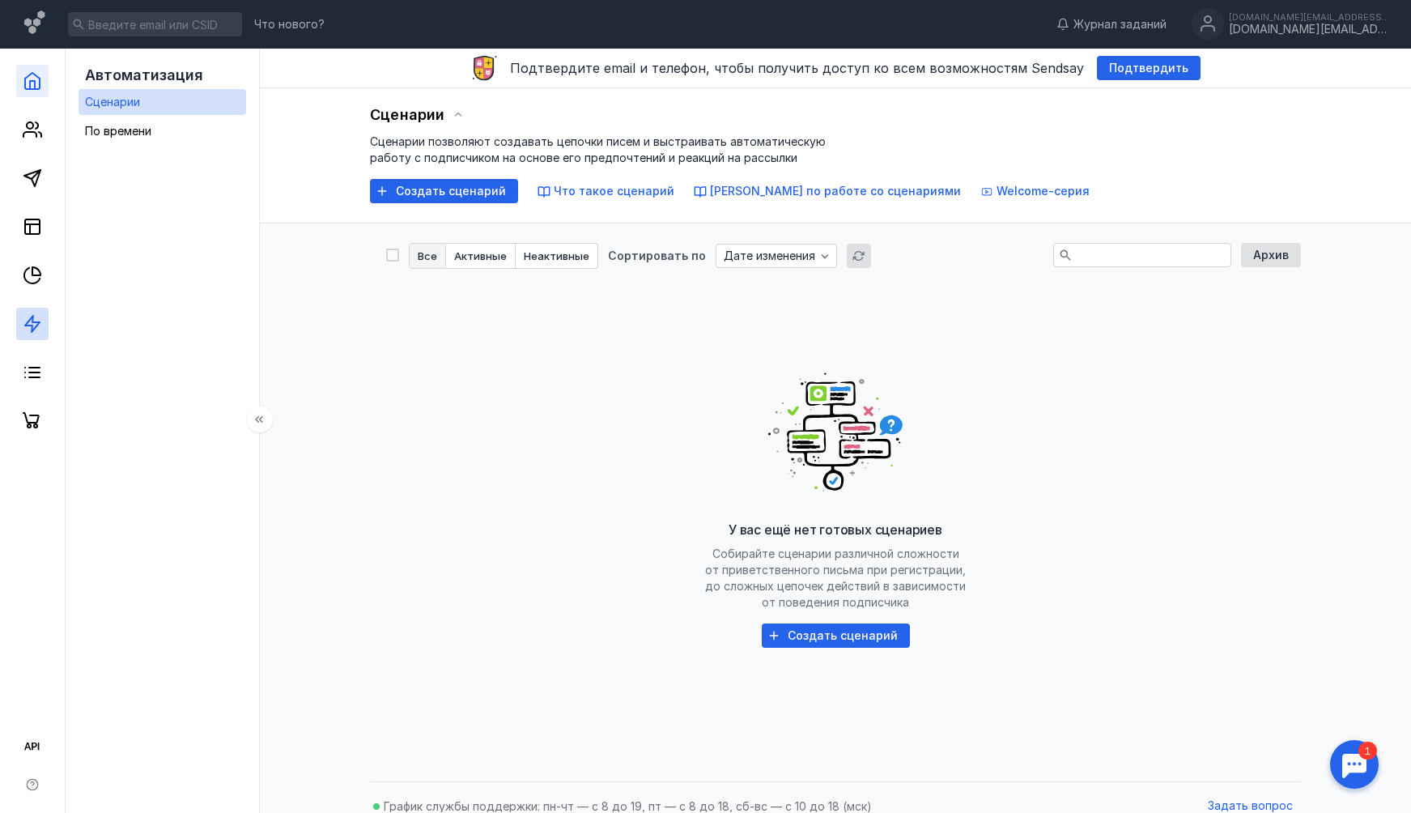
click at [40, 96] on link at bounding box center [32, 81] width 32 height 32
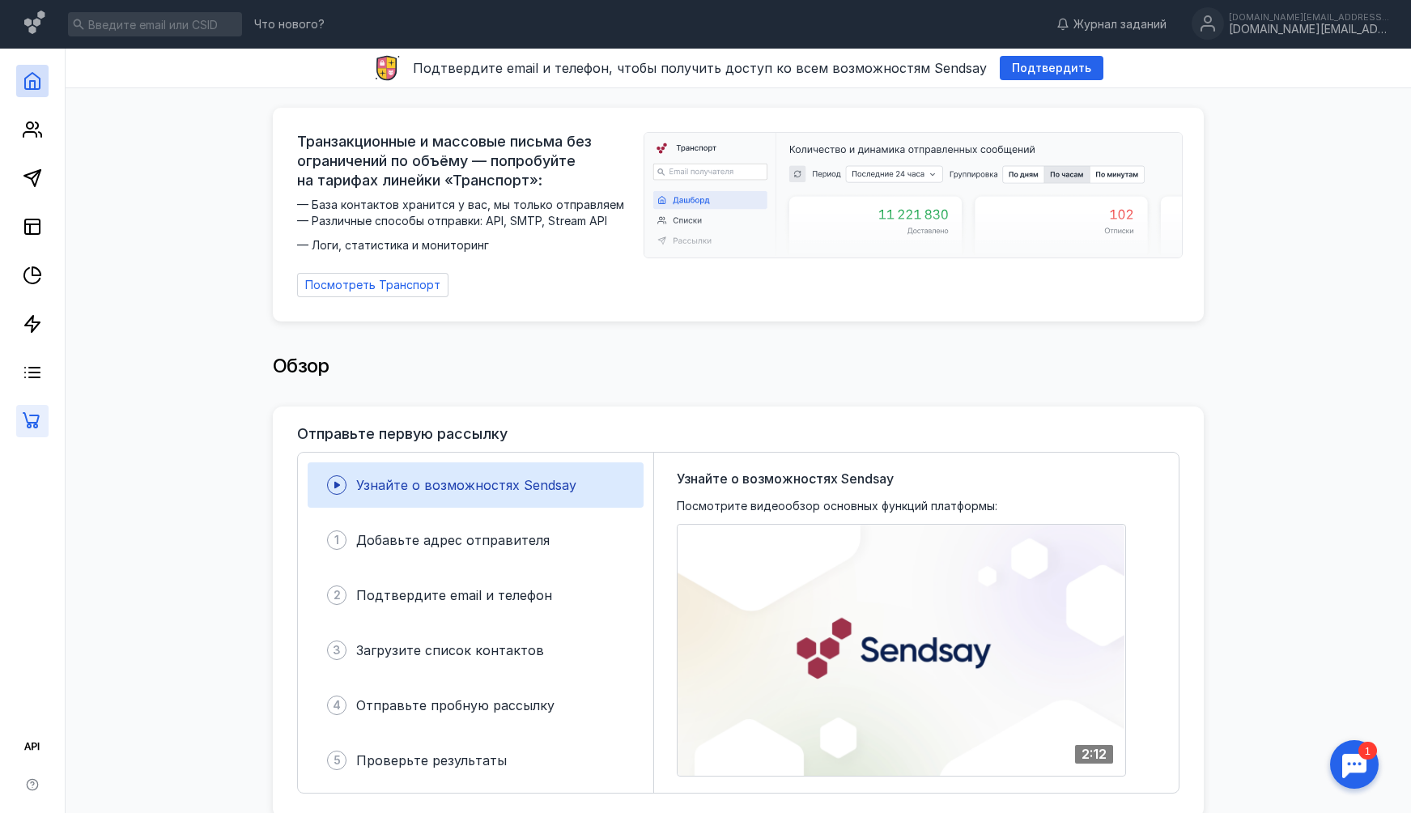
click at [44, 408] on link at bounding box center [32, 421] width 32 height 32
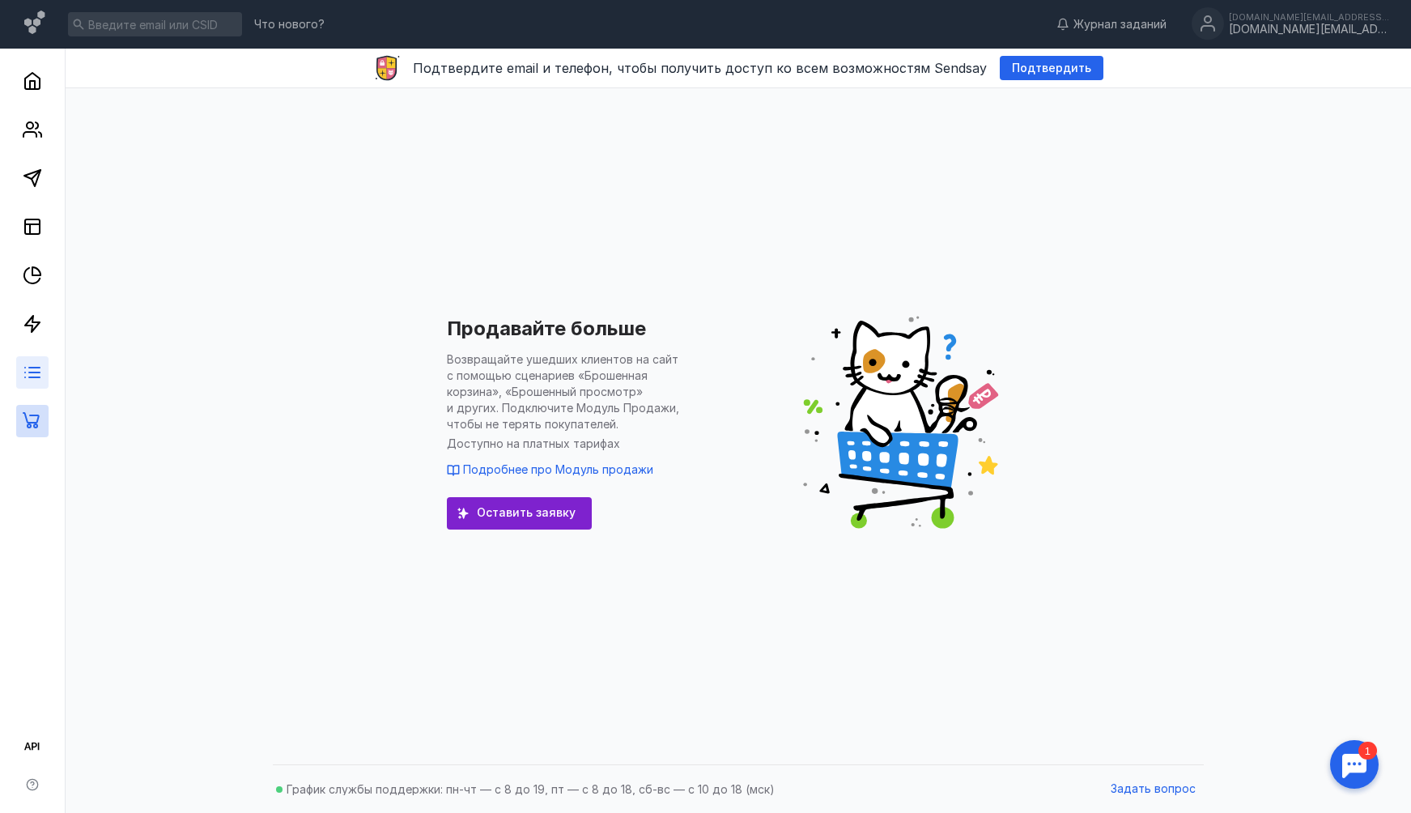
click at [40, 360] on link at bounding box center [32, 372] width 32 height 32
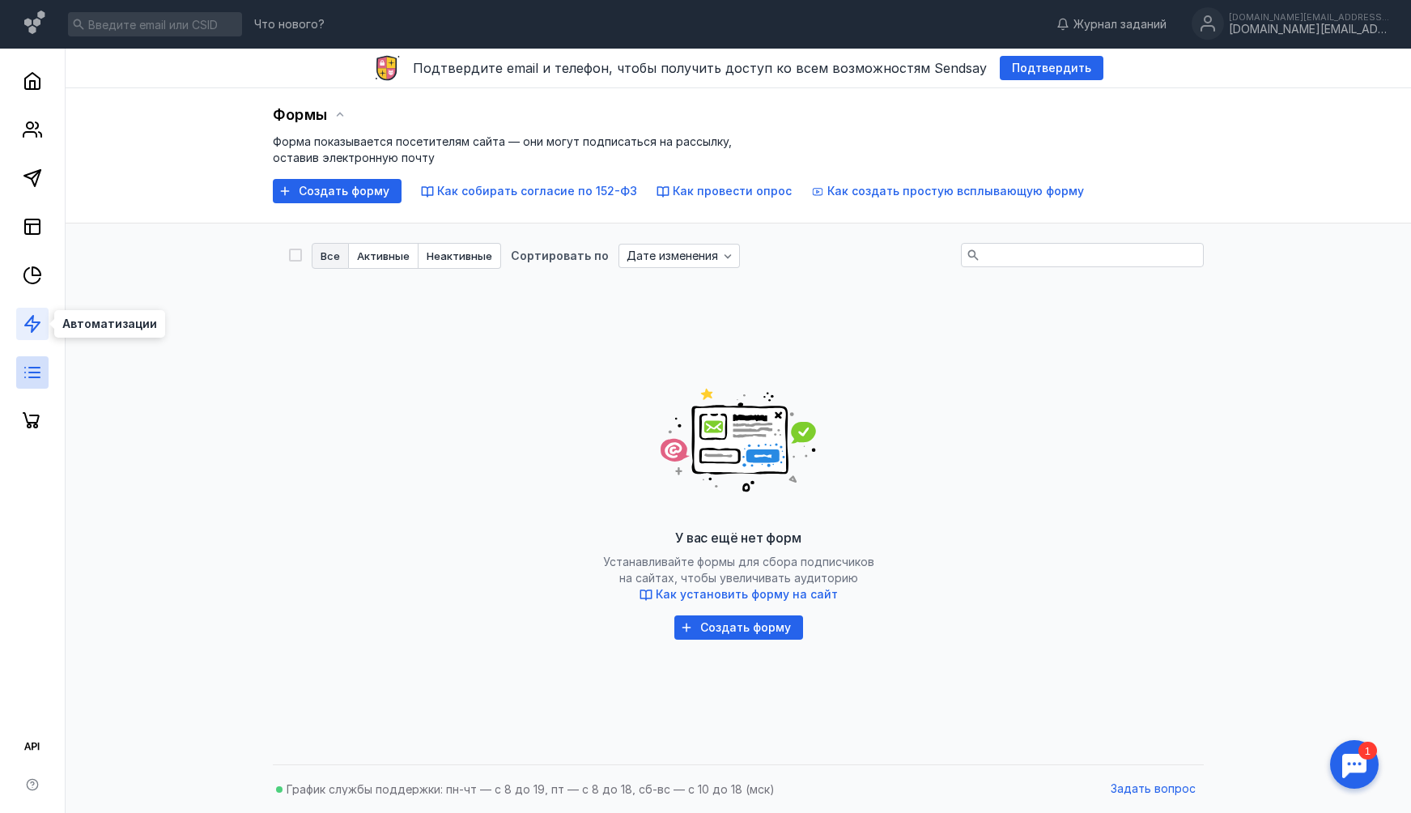
click at [39, 328] on icon at bounding box center [32, 323] width 19 height 19
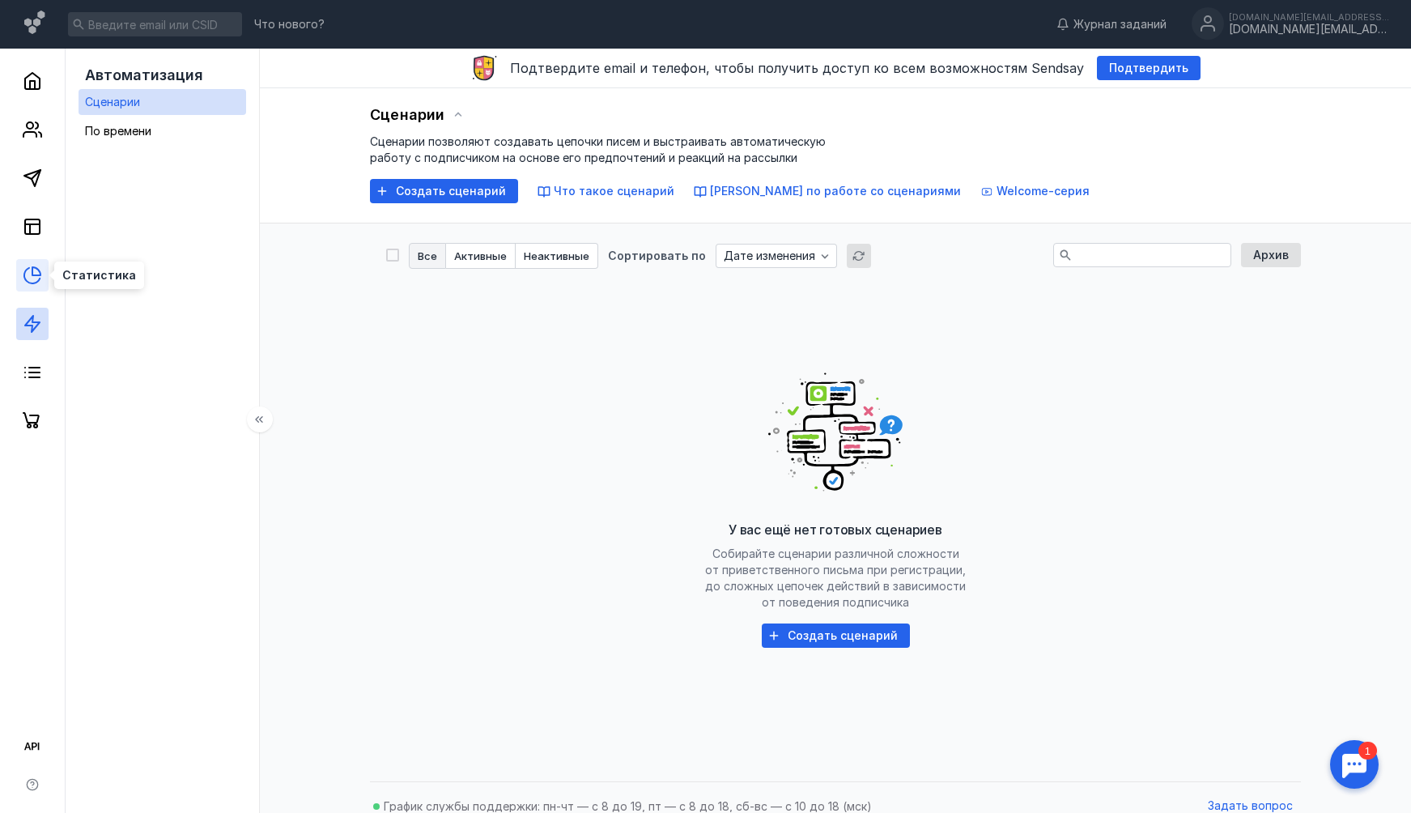
click at [37, 266] on icon at bounding box center [32, 275] width 19 height 19
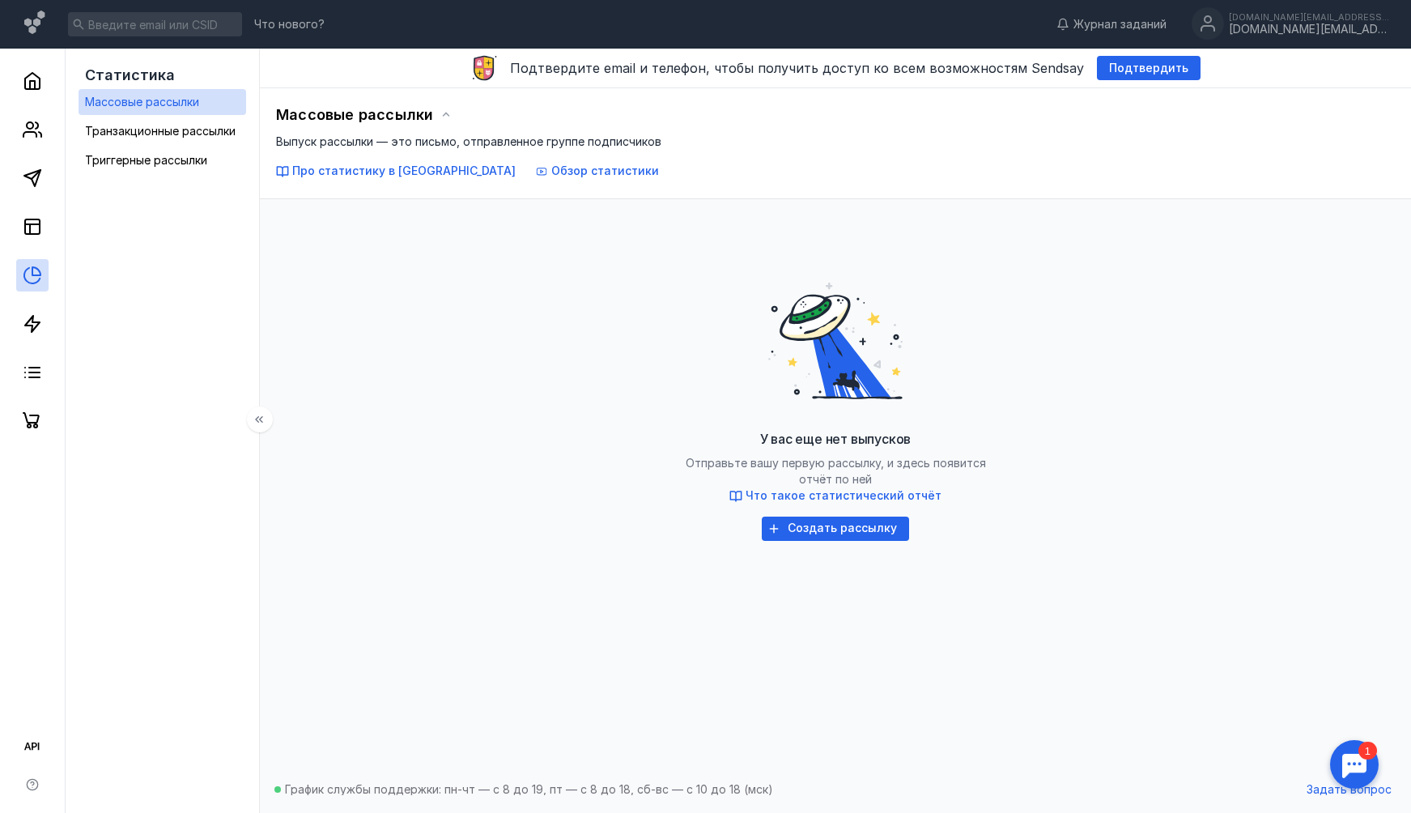
click at [38, 208] on div at bounding box center [32, 243] width 65 height 389
click at [37, 218] on icon at bounding box center [32, 226] width 19 height 19
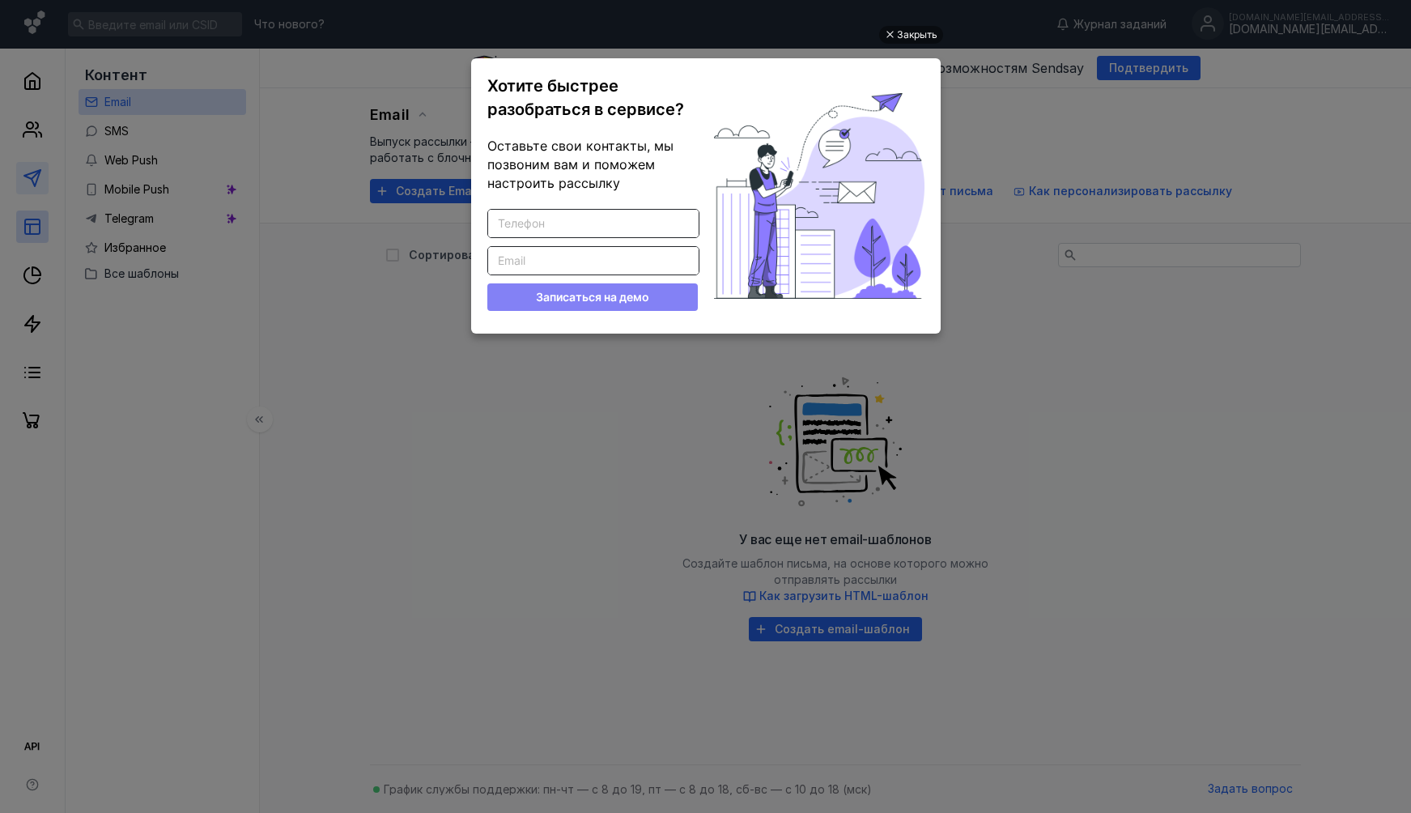
click at [36, 182] on ul "Закрыть Хотите быстрее разобраться в сервисе? Оставьте свои контакты, мы позвон…" at bounding box center [705, 408] width 1411 height 813
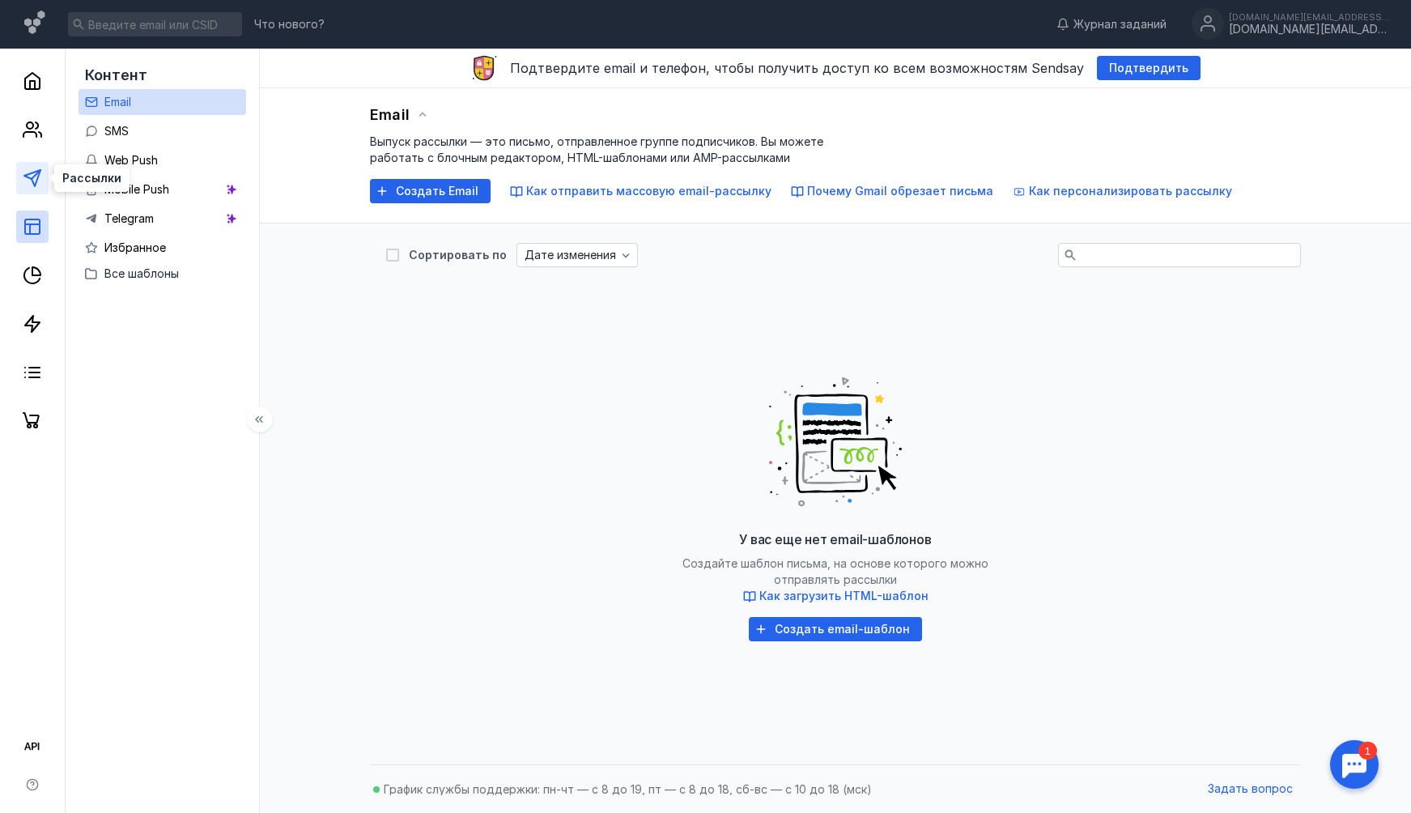
click at [41, 175] on icon at bounding box center [32, 177] width 19 height 19
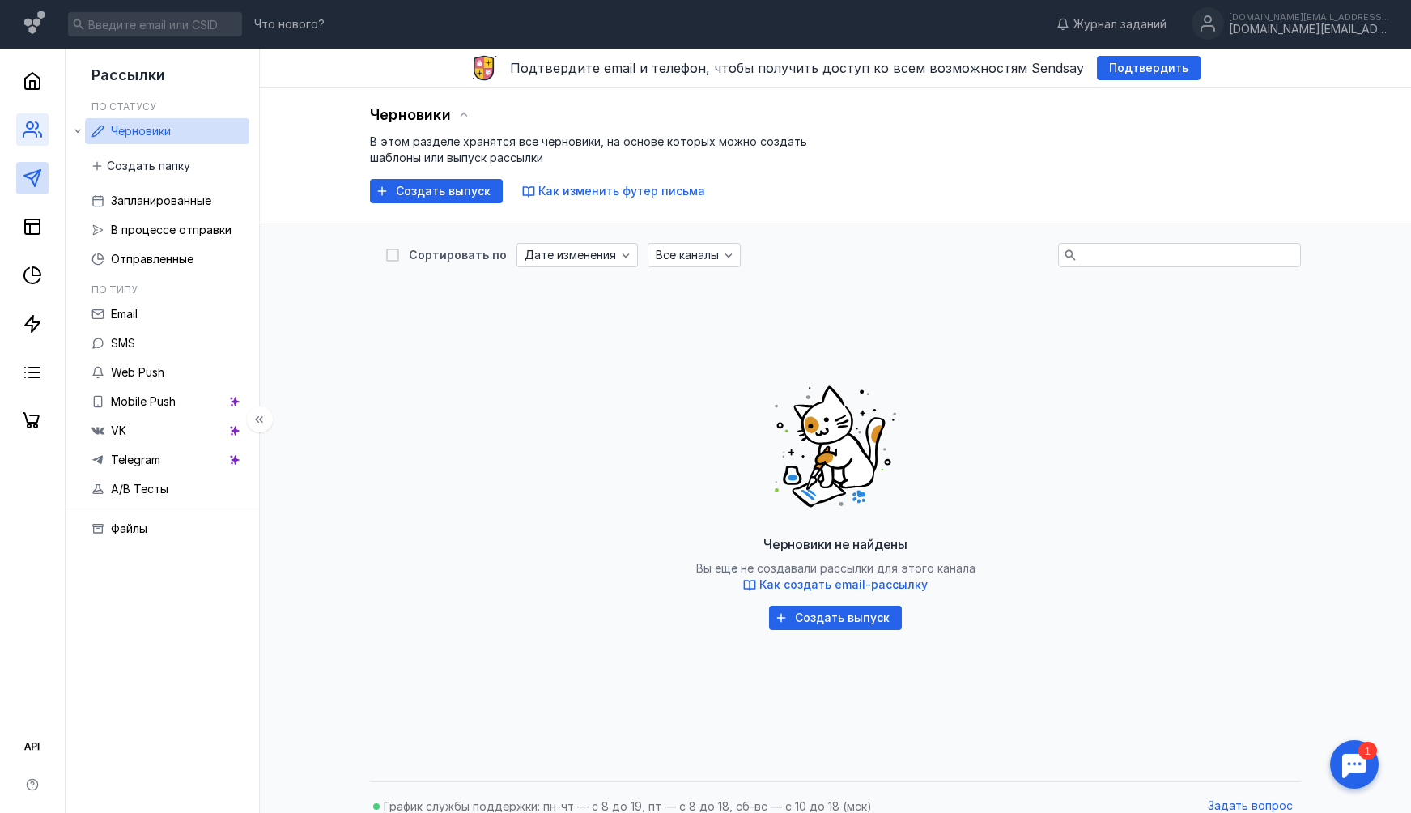
click at [36, 140] on link at bounding box center [32, 129] width 32 height 32
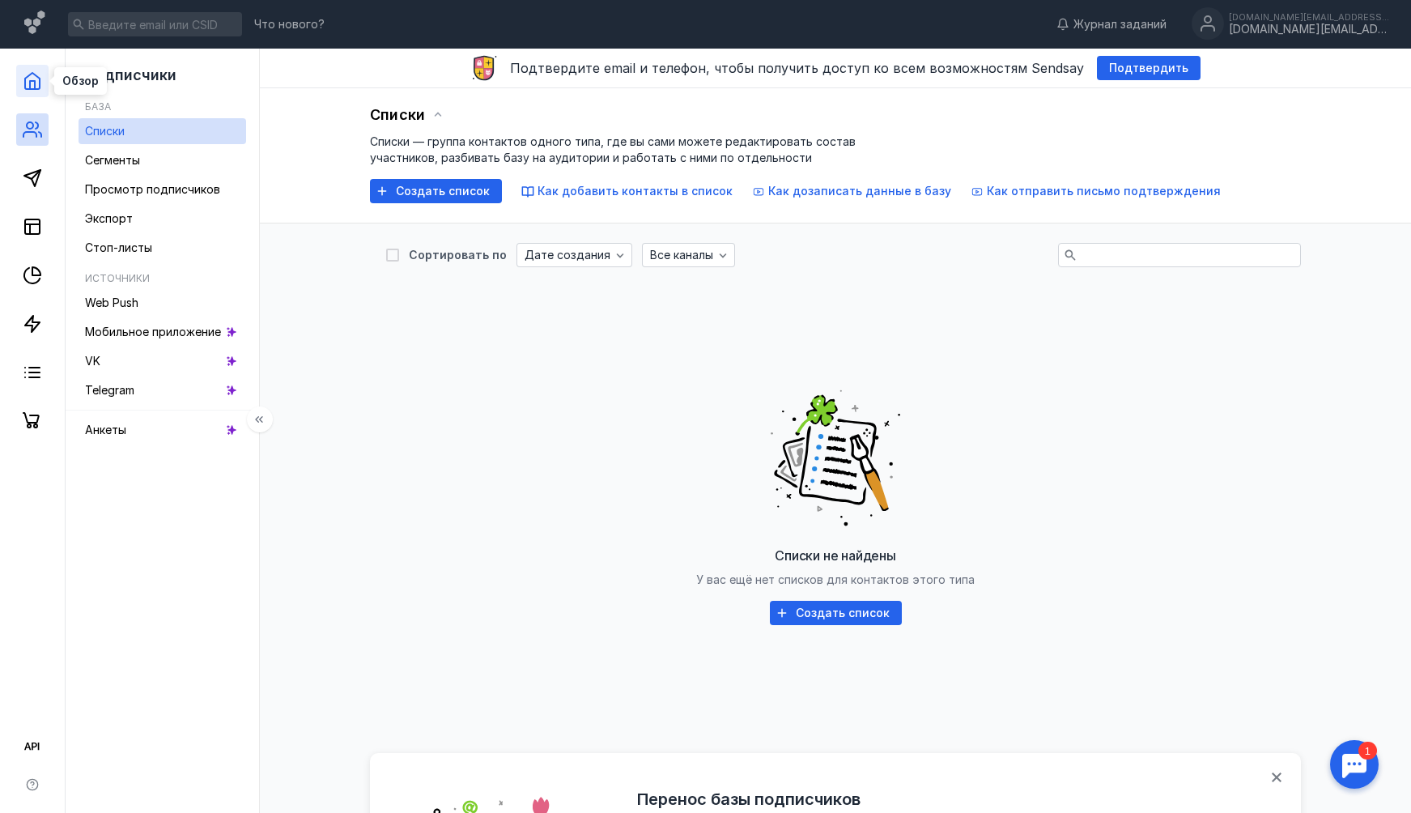
click at [33, 90] on icon at bounding box center [32, 80] width 19 height 19
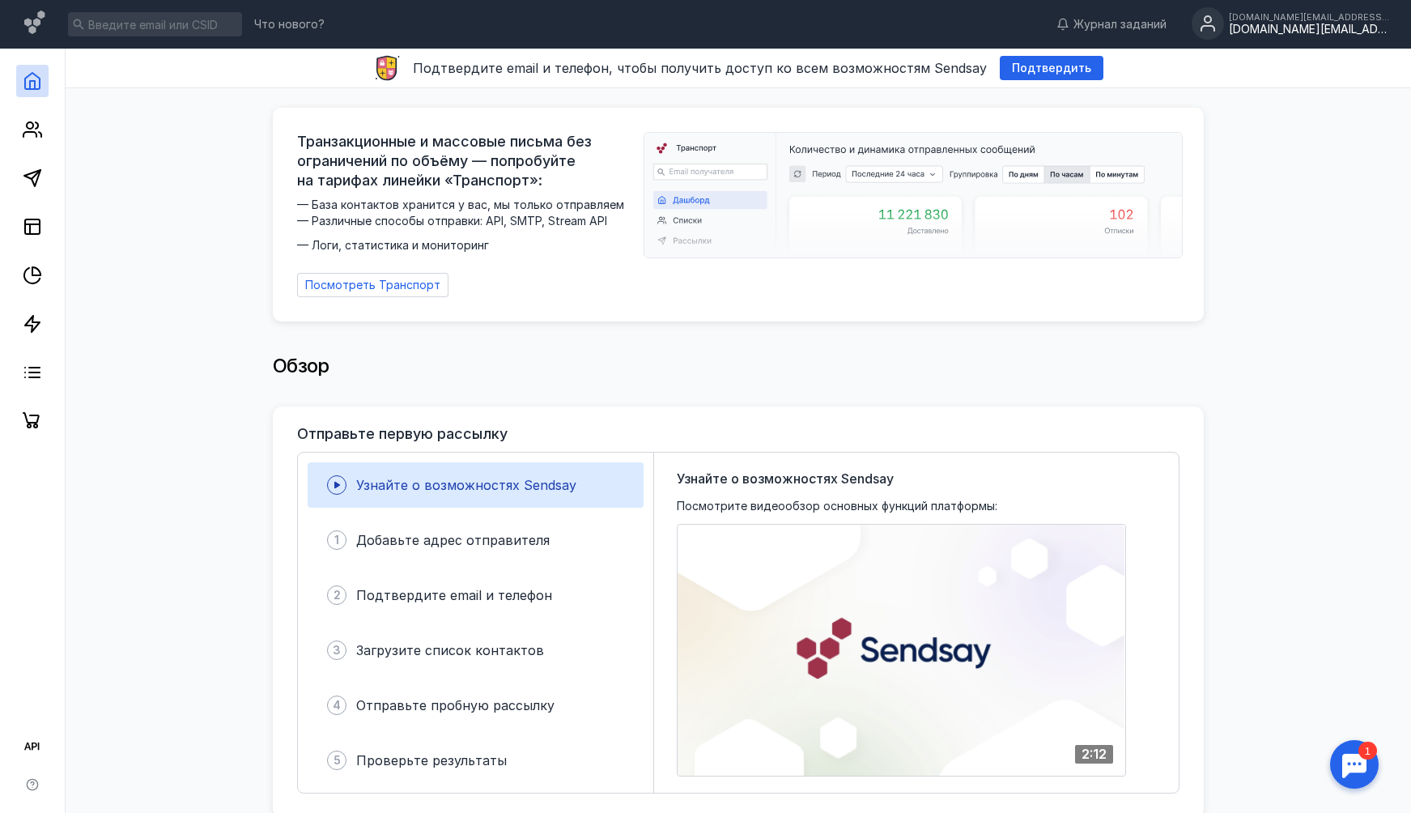
click at [1298, 29] on div "[DOMAIN_NAME][EMAIL_ADDRESS][DOMAIN_NAME]" at bounding box center [1310, 30] width 162 height 14
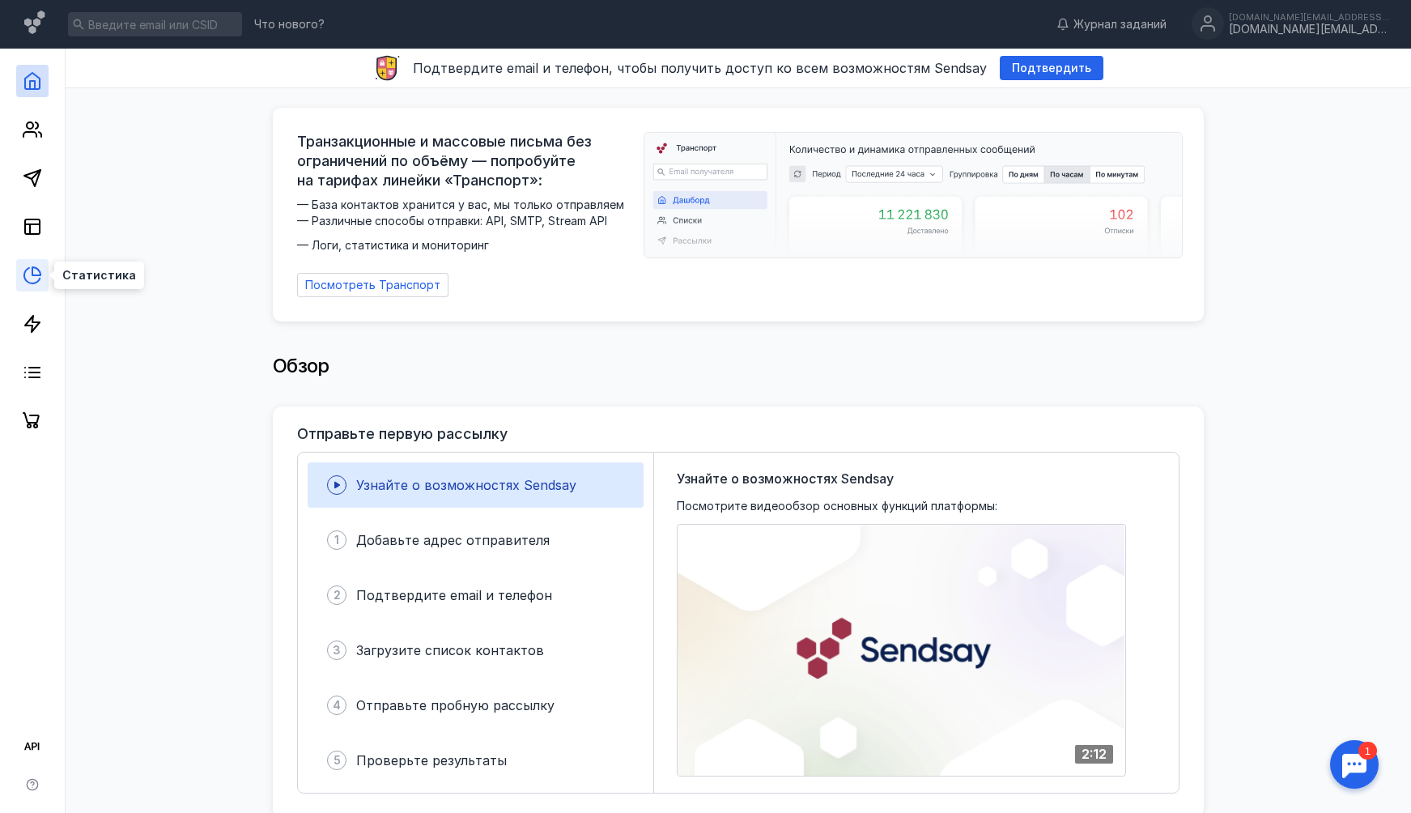
click at [38, 277] on icon at bounding box center [32, 275] width 19 height 19
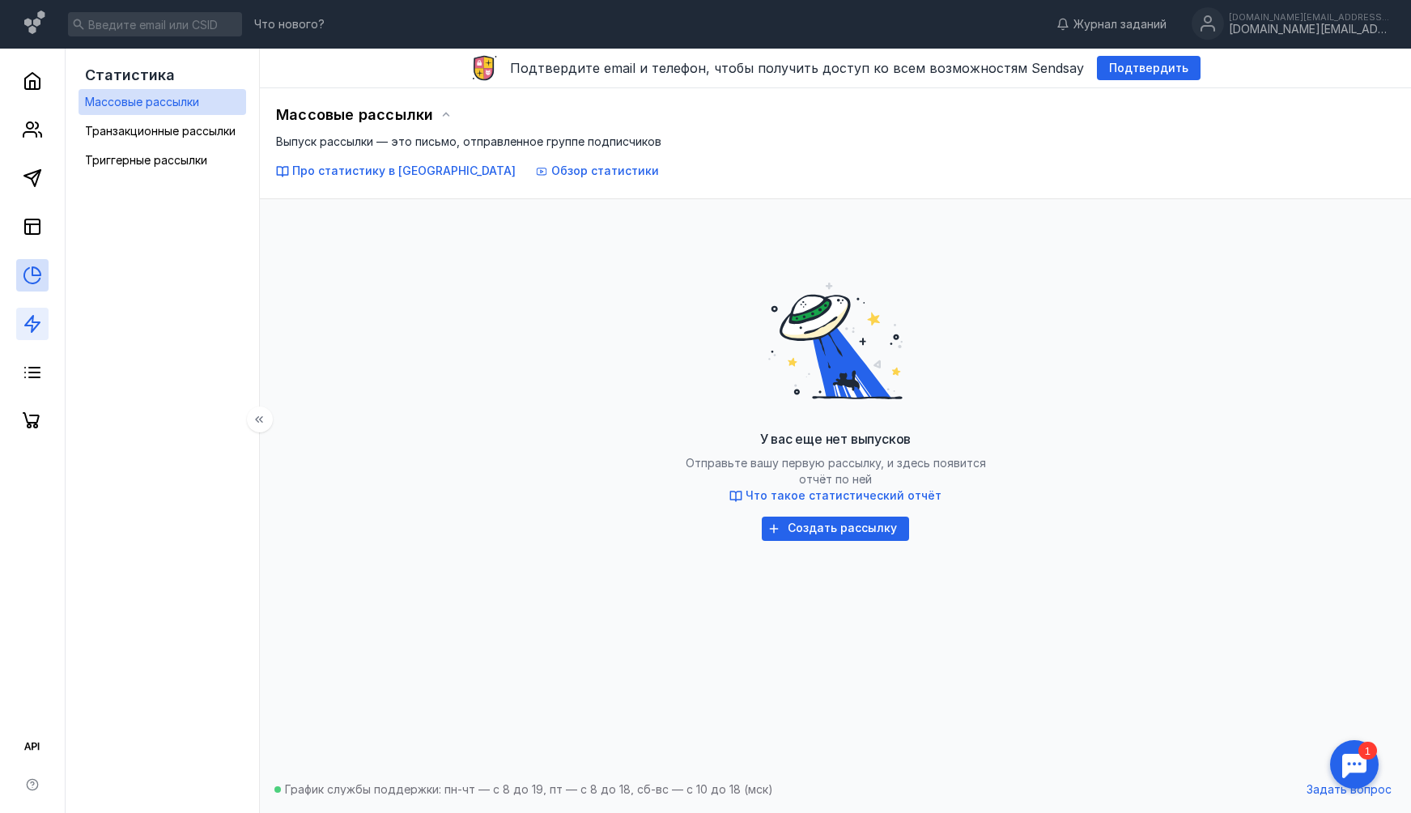
click at [36, 312] on link at bounding box center [32, 324] width 32 height 32
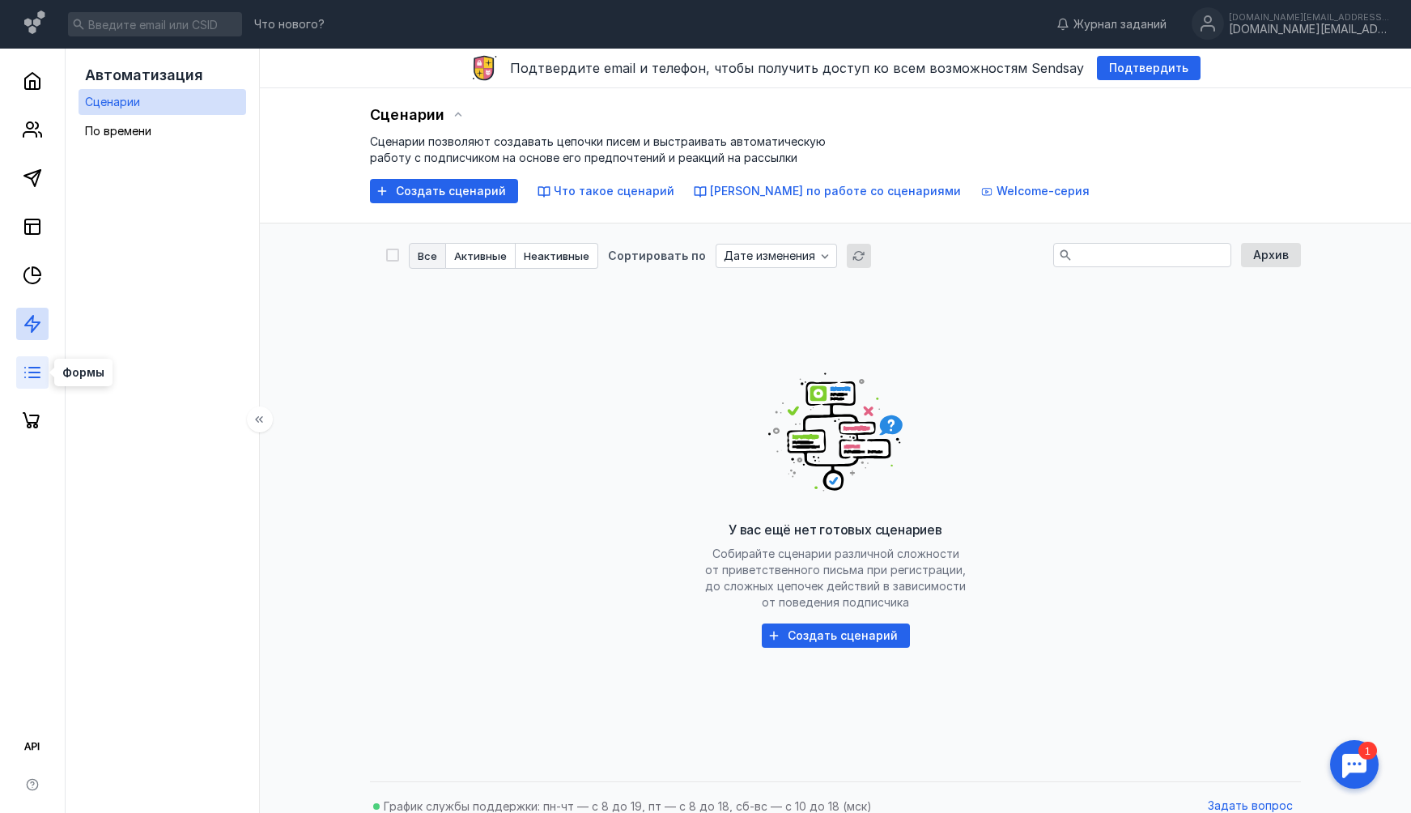
click at [36, 371] on icon at bounding box center [32, 372] width 19 height 19
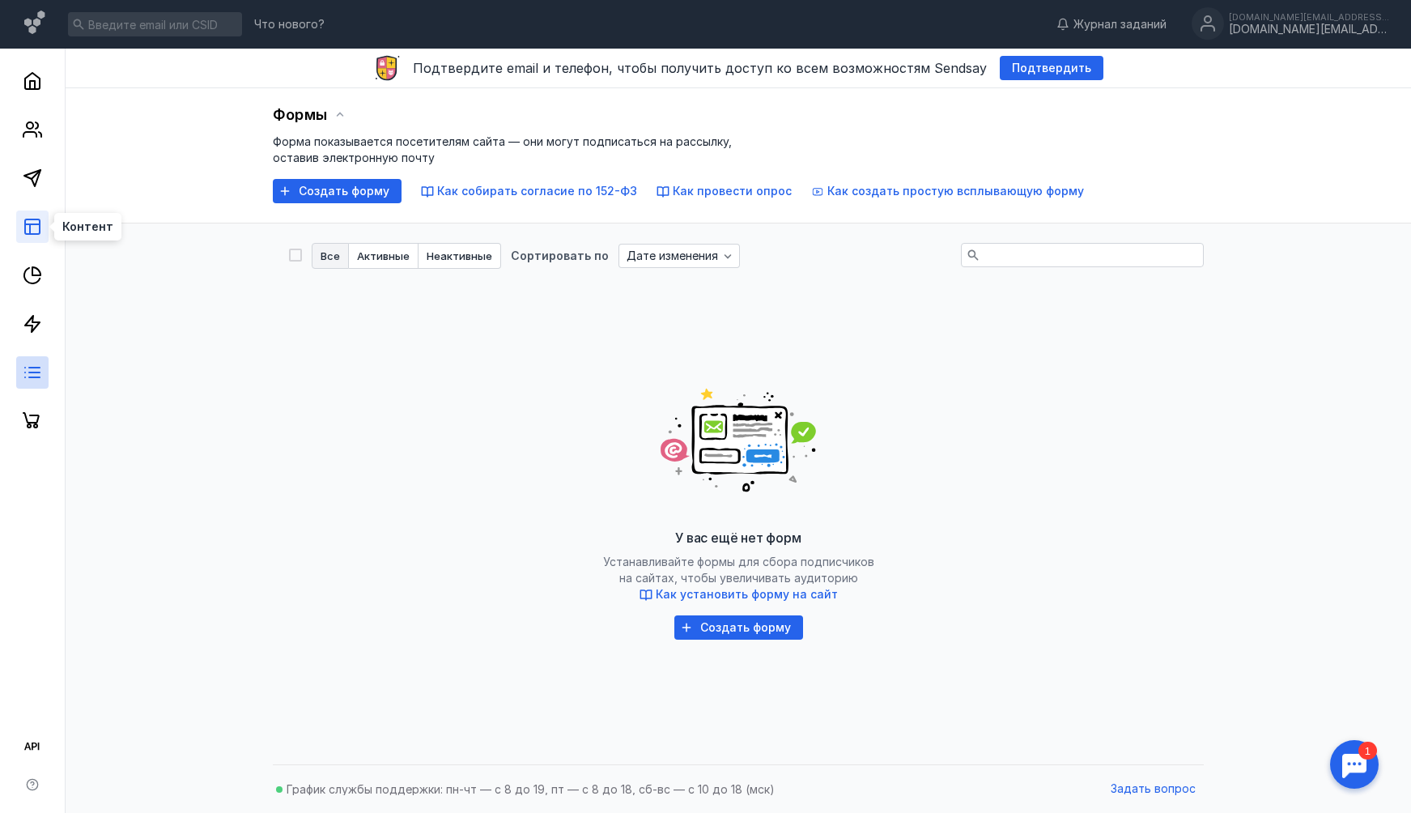
click at [34, 219] on rect at bounding box center [32, 226] width 15 height 15
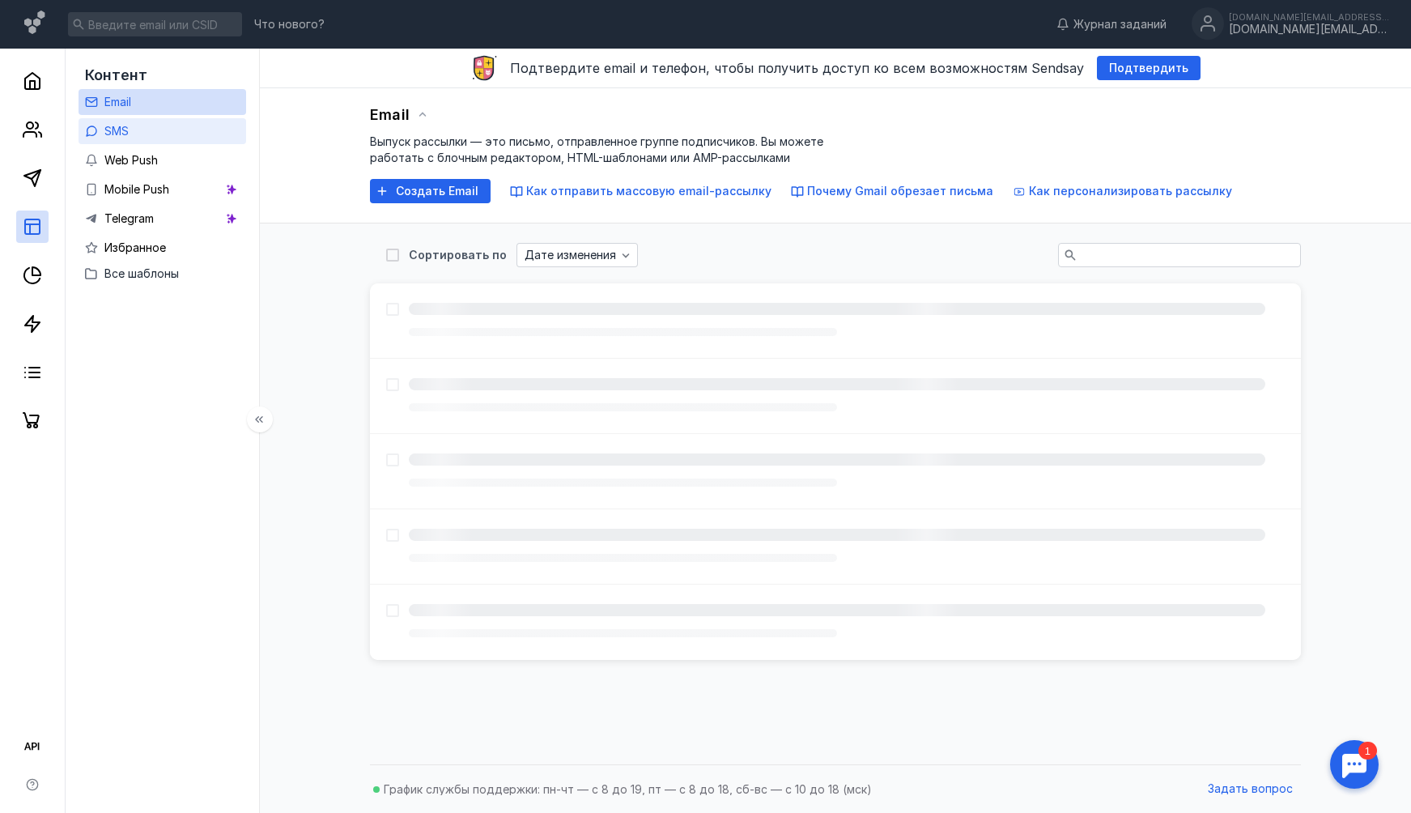
click at [157, 130] on link "SMS" at bounding box center [163, 131] width 168 height 26
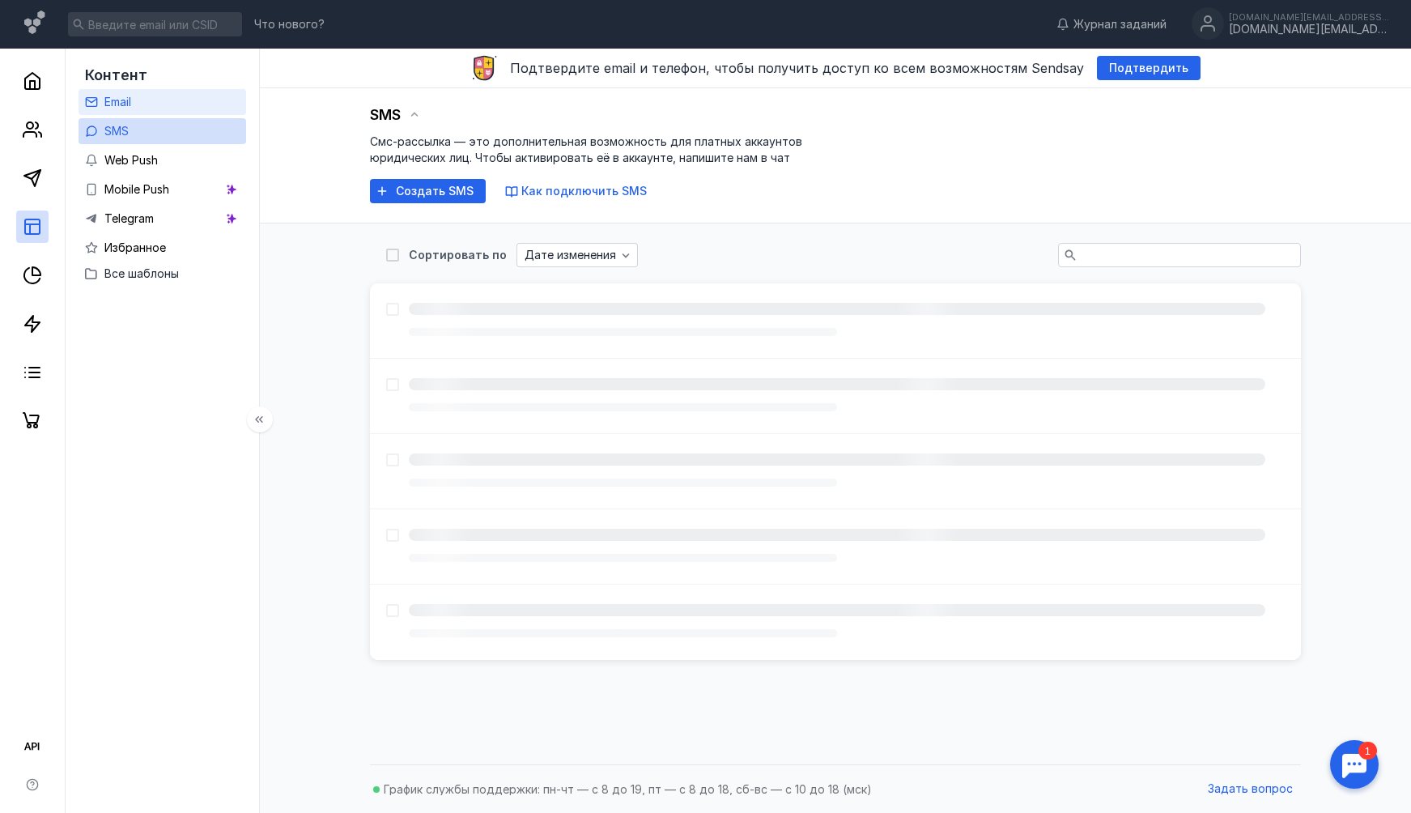
click at [163, 109] on link "Email" at bounding box center [163, 102] width 168 height 26
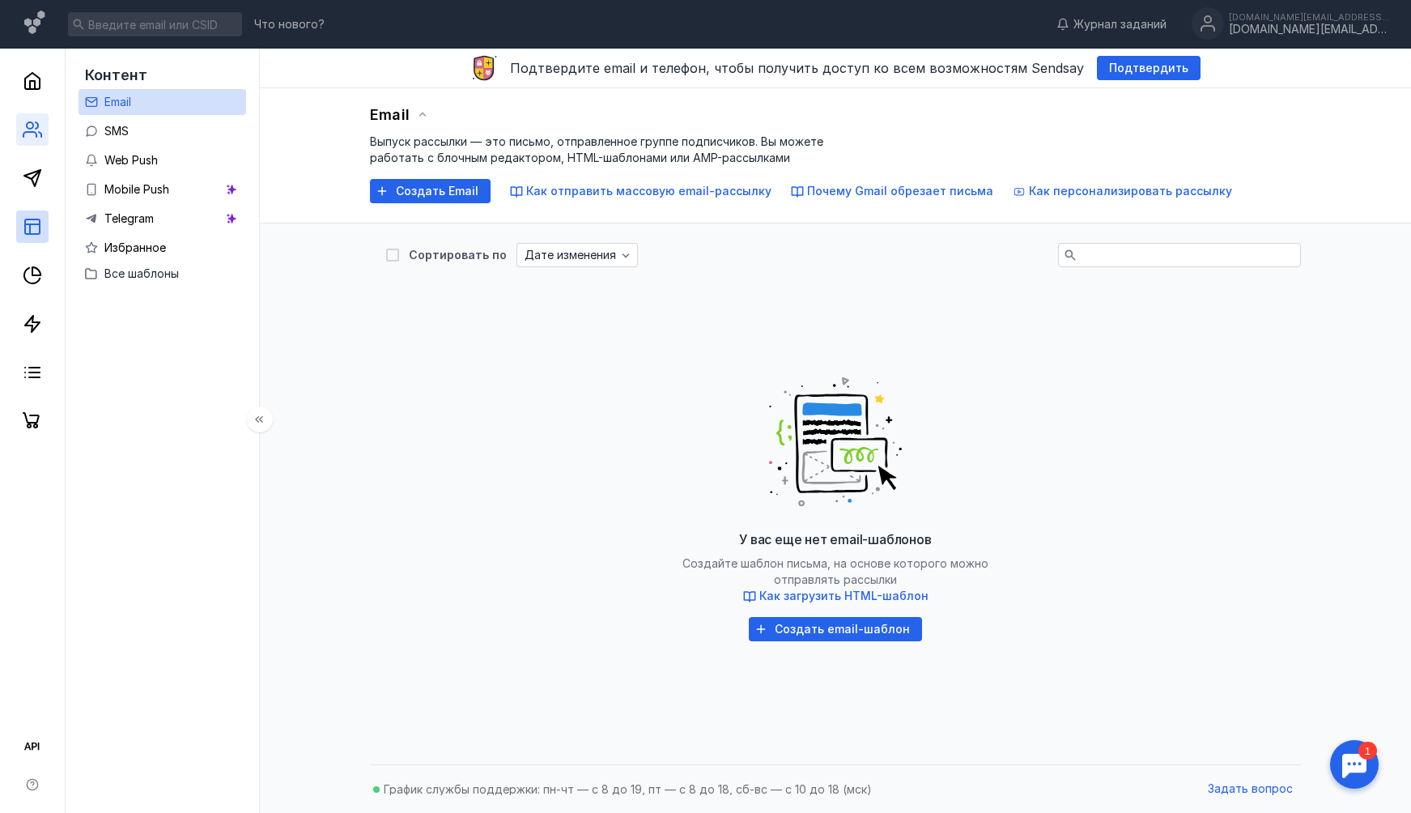
click at [26, 138] on icon at bounding box center [32, 129] width 19 height 19
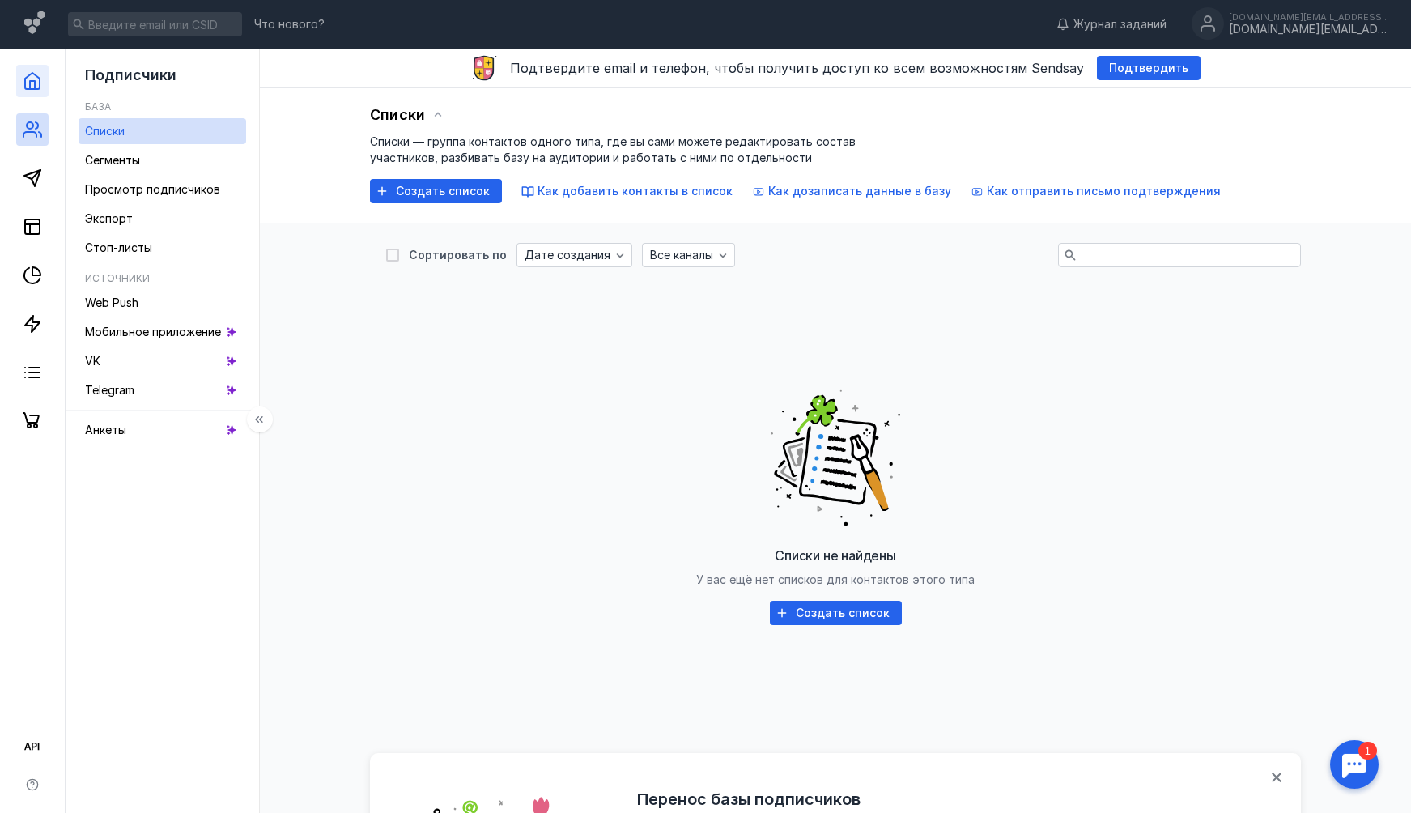
click at [26, 91] on link at bounding box center [32, 81] width 32 height 32
